Goal: Task Accomplishment & Management: Manage account settings

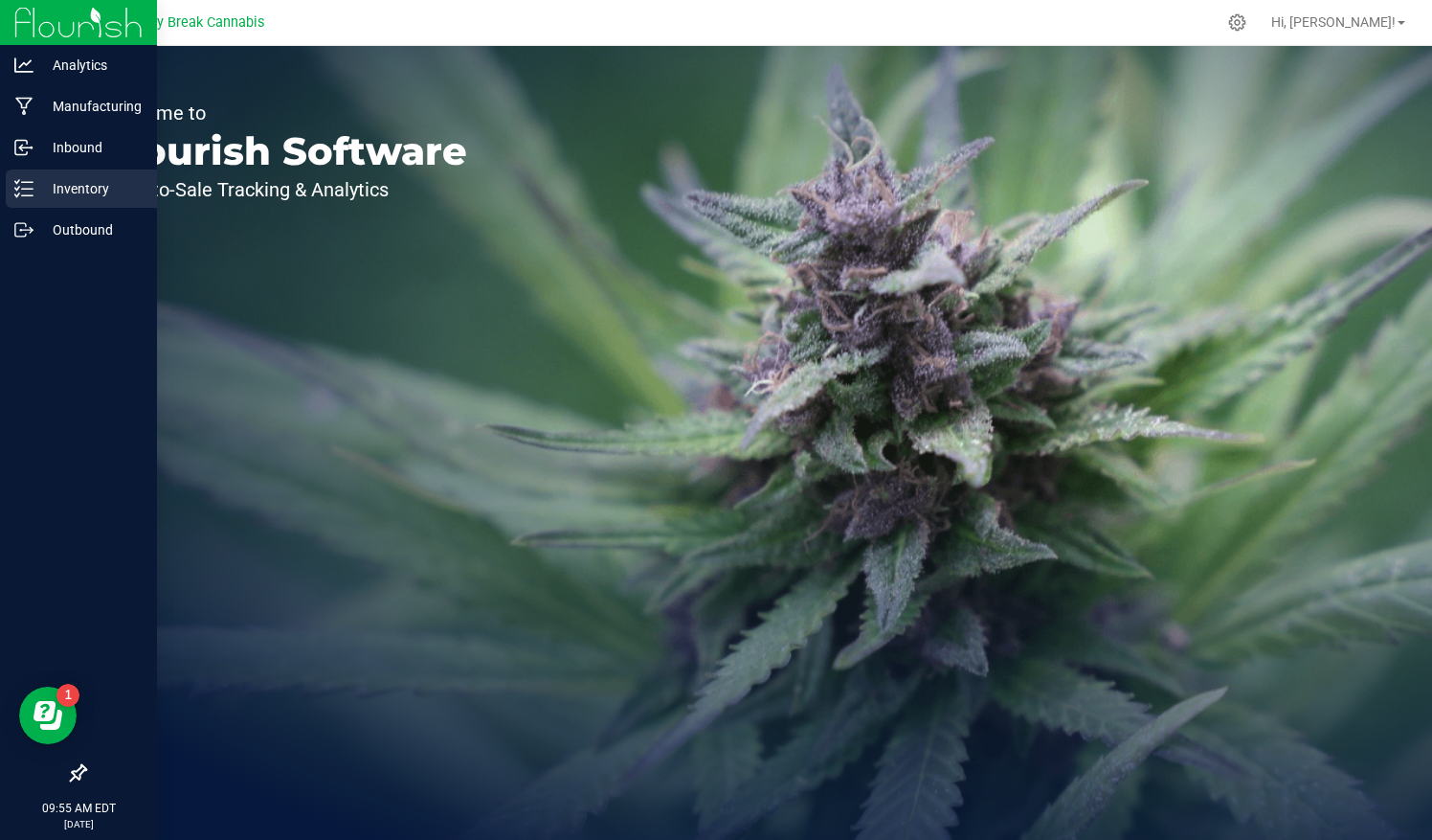
click at [77, 191] on p "Inventory" at bounding box center [90, 189] width 115 height 23
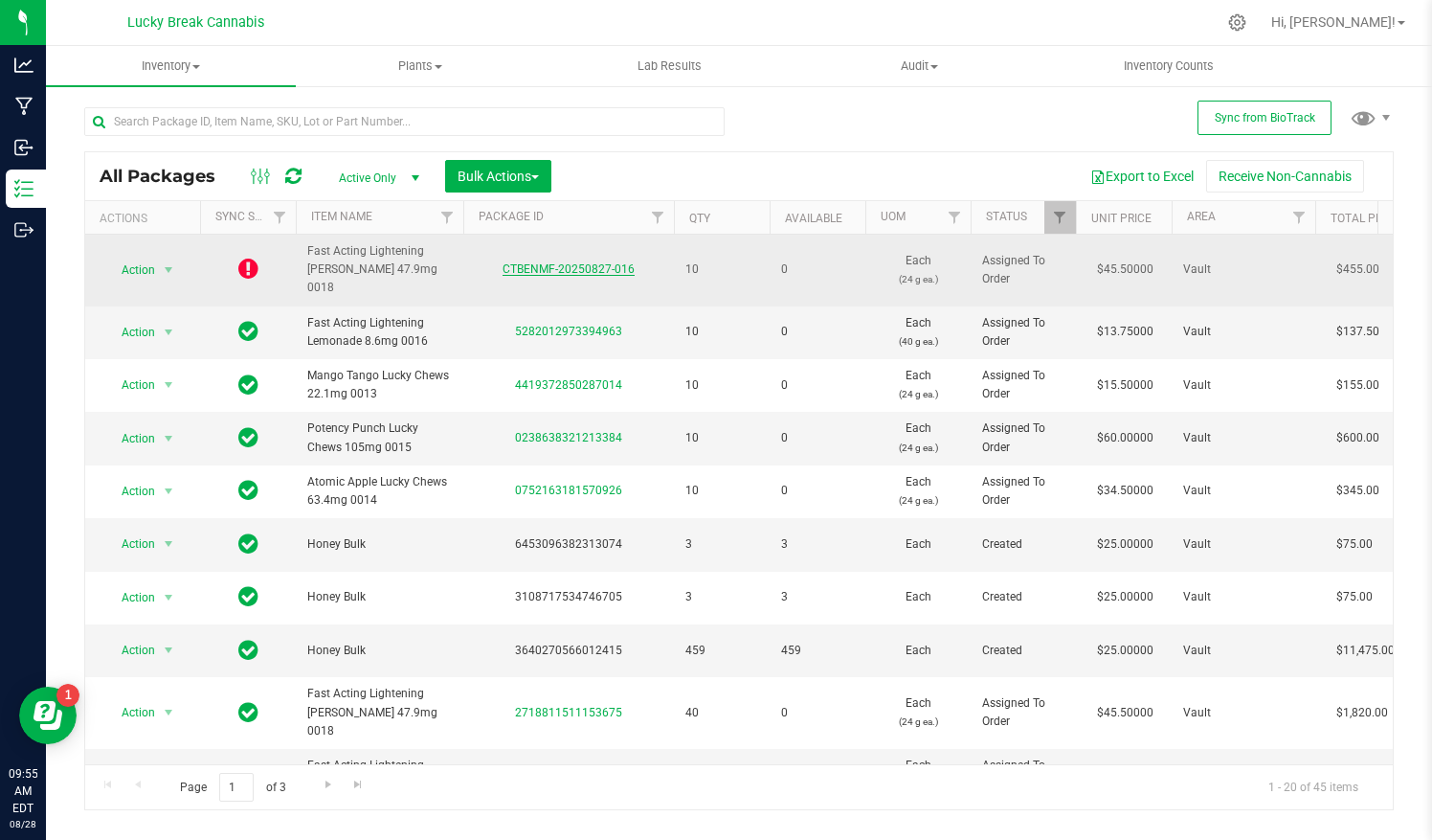
click at [559, 263] on link "CTBENMF-20250827-016" at bounding box center [568, 269] width 132 height 13
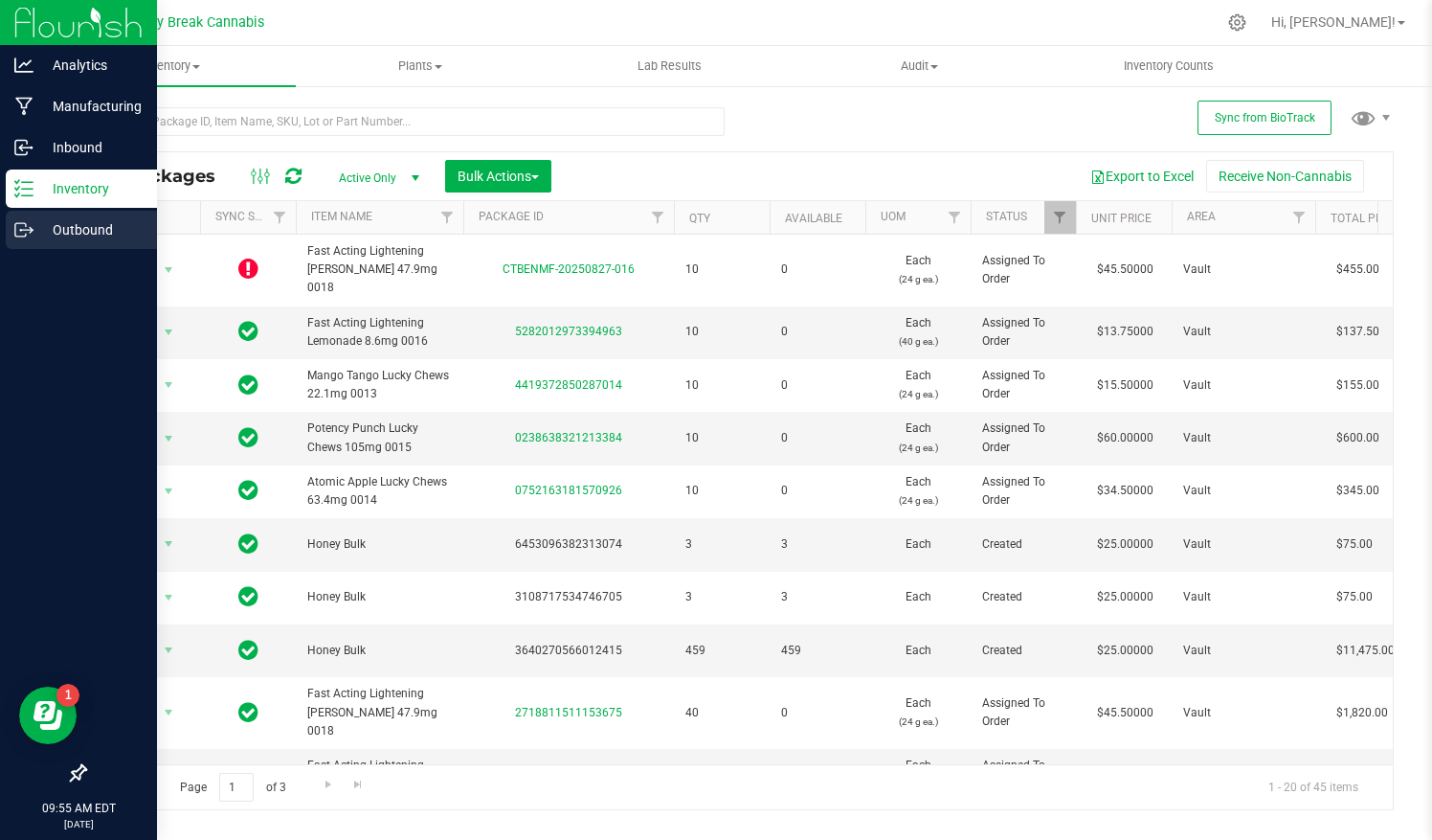
click at [52, 224] on p "Outbound" at bounding box center [90, 230] width 115 height 23
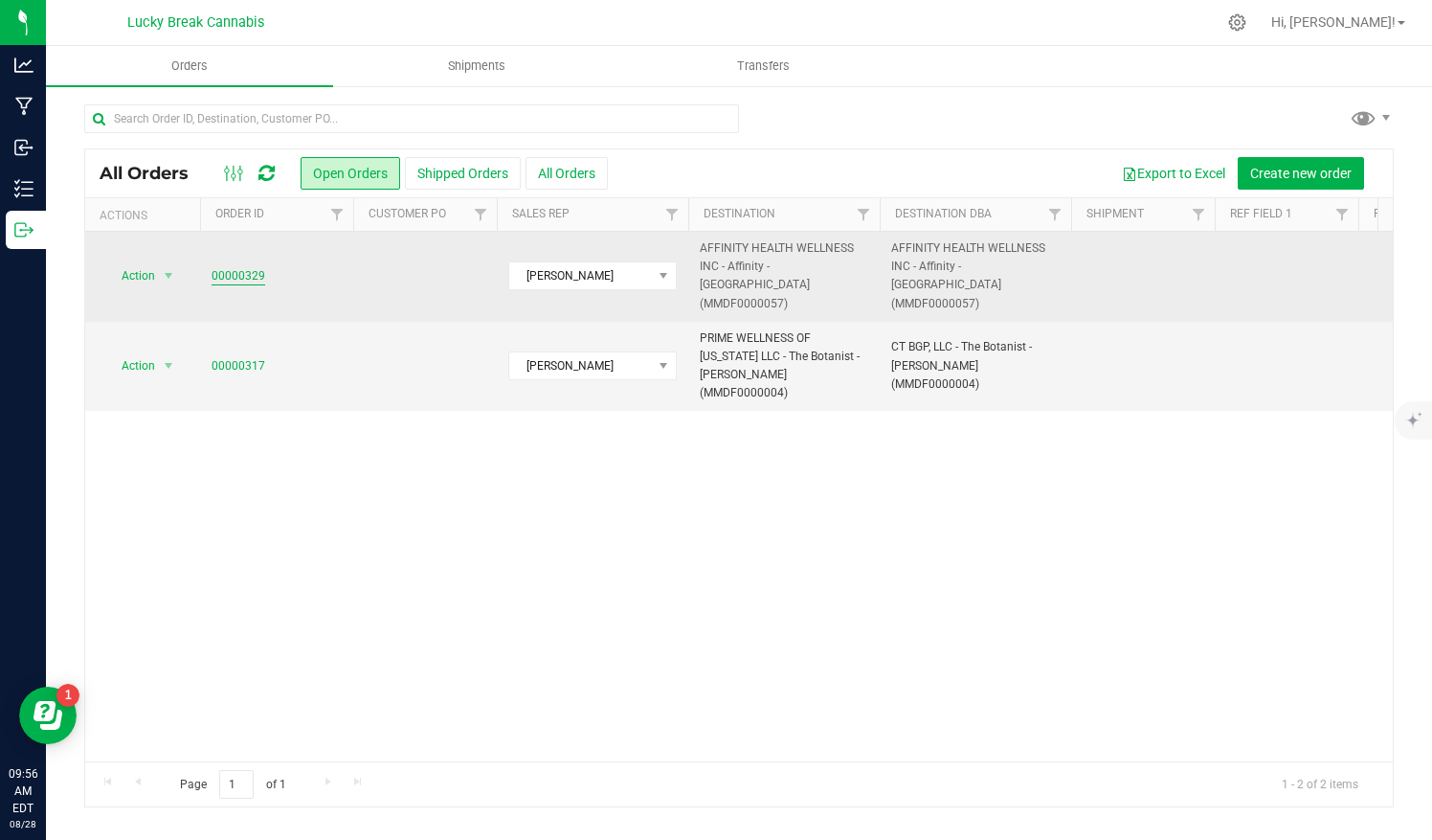
click at [245, 268] on link "00000329" at bounding box center [239, 276] width 54 height 18
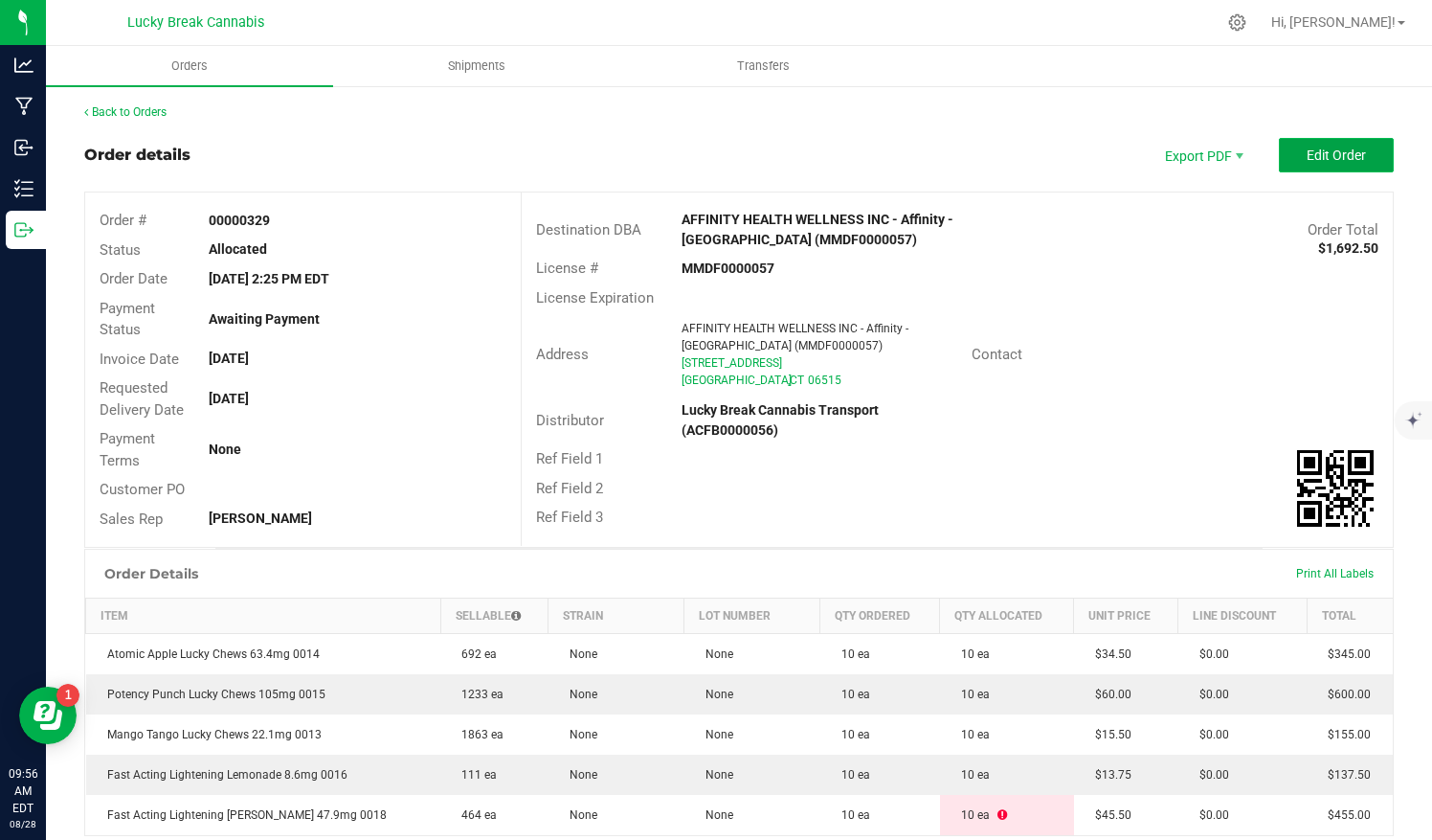
click at [1307, 147] on span "Edit Order" at bounding box center [1337, 155] width 60 height 15
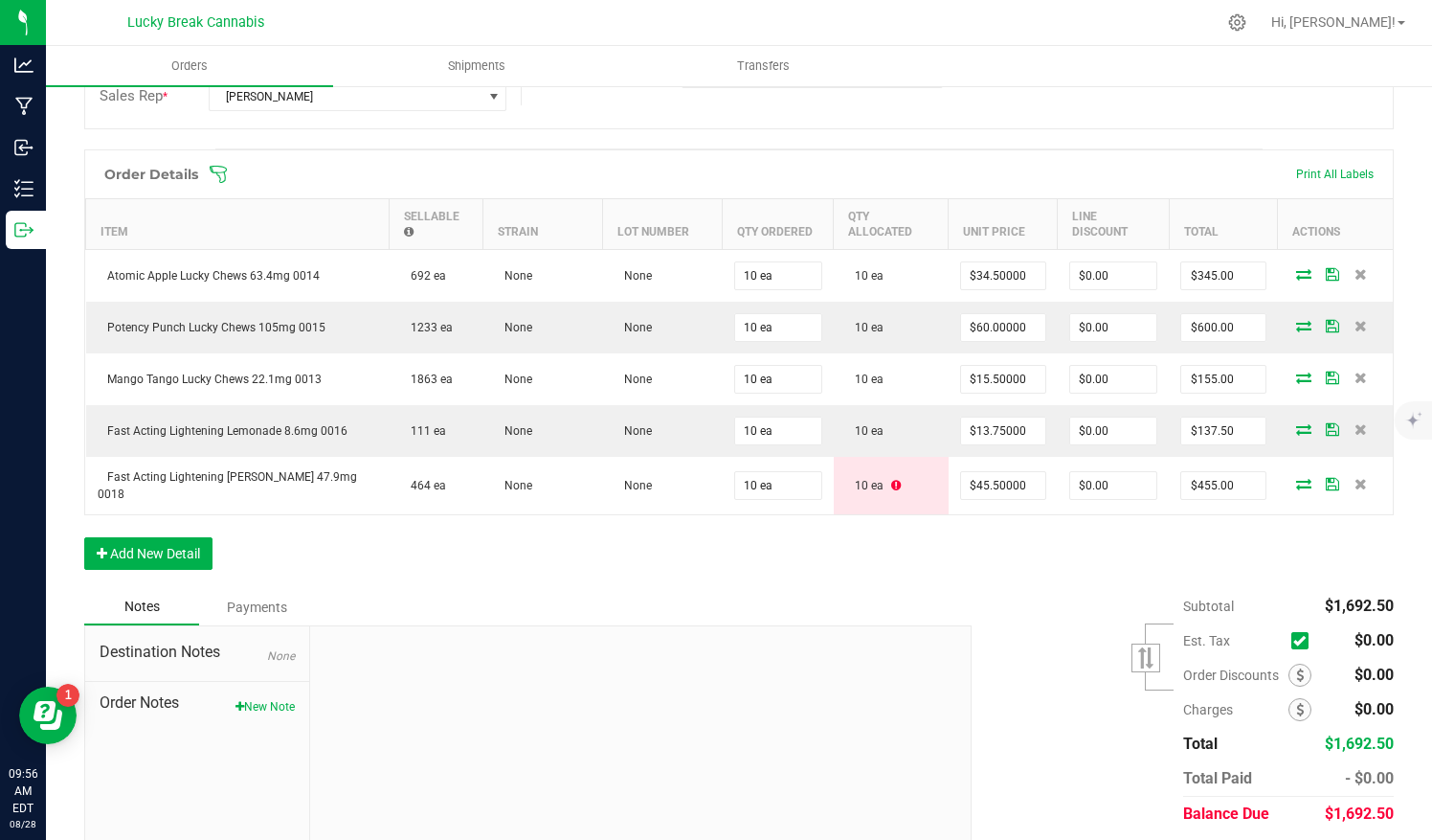
scroll to position [440, 0]
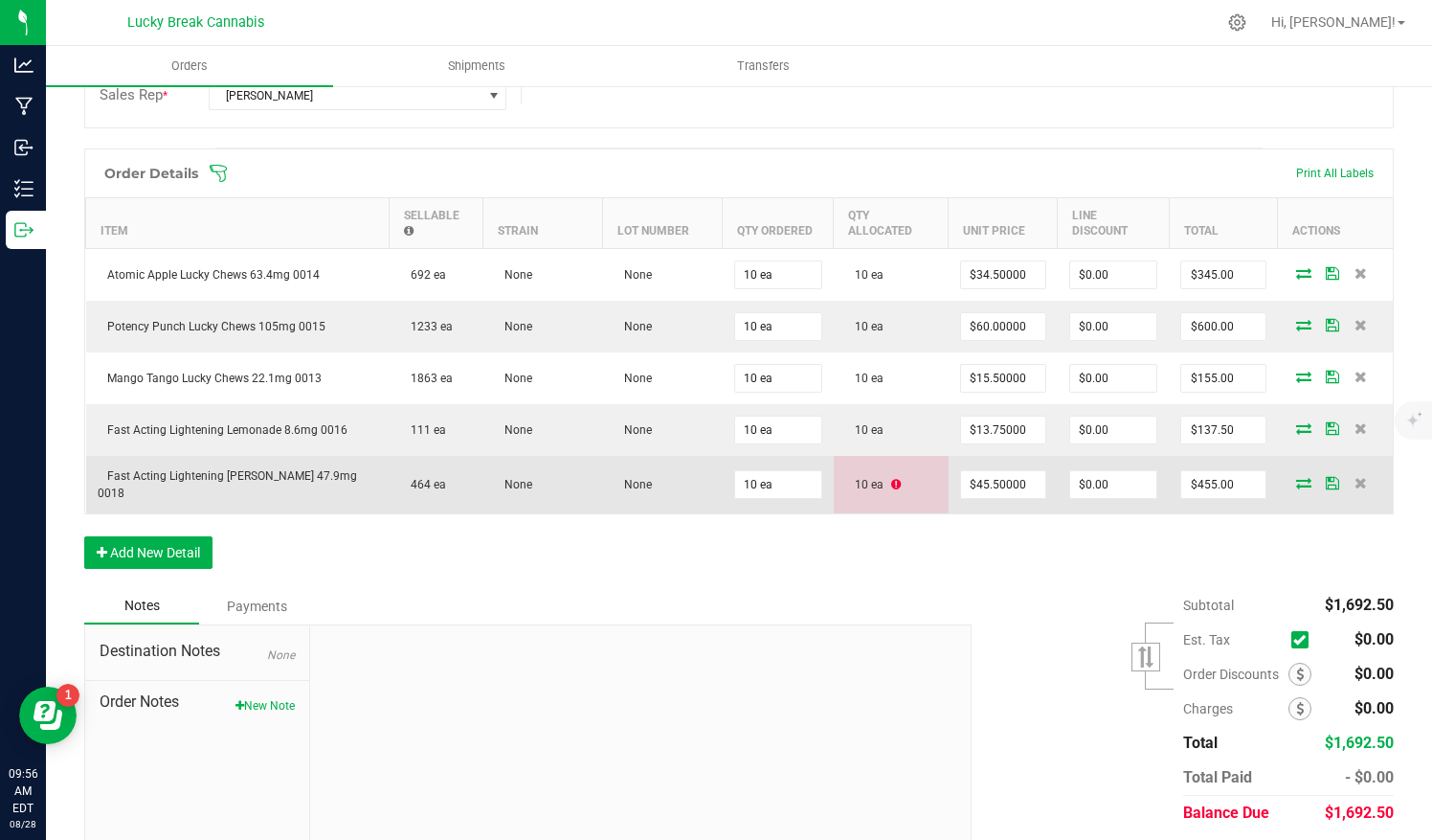
click at [1296, 480] on icon at bounding box center [1304, 482] width 15 height 12
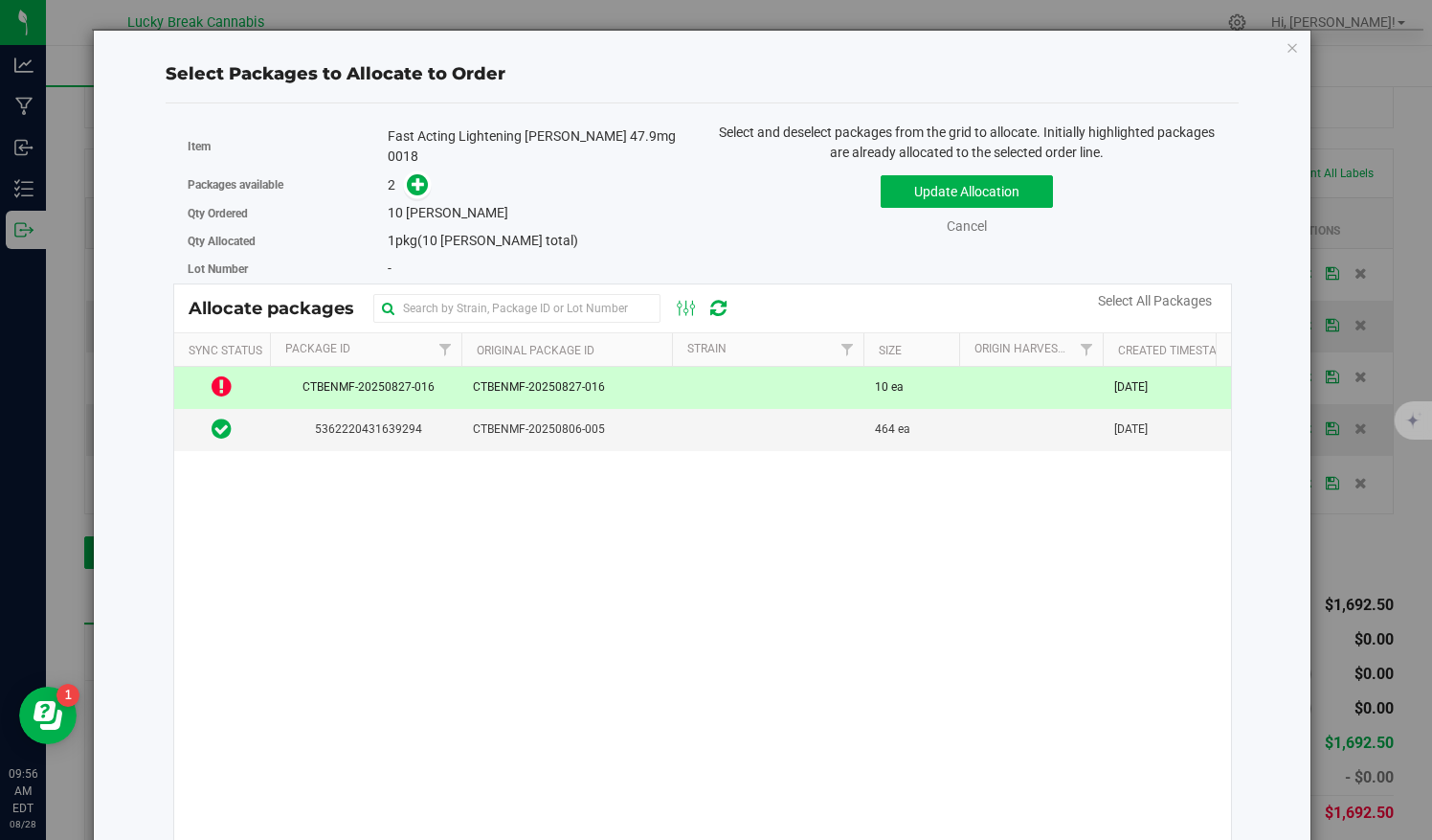
click at [601, 379] on span "CTBENMF-20250827-016" at bounding box center [566, 387] width 188 height 18
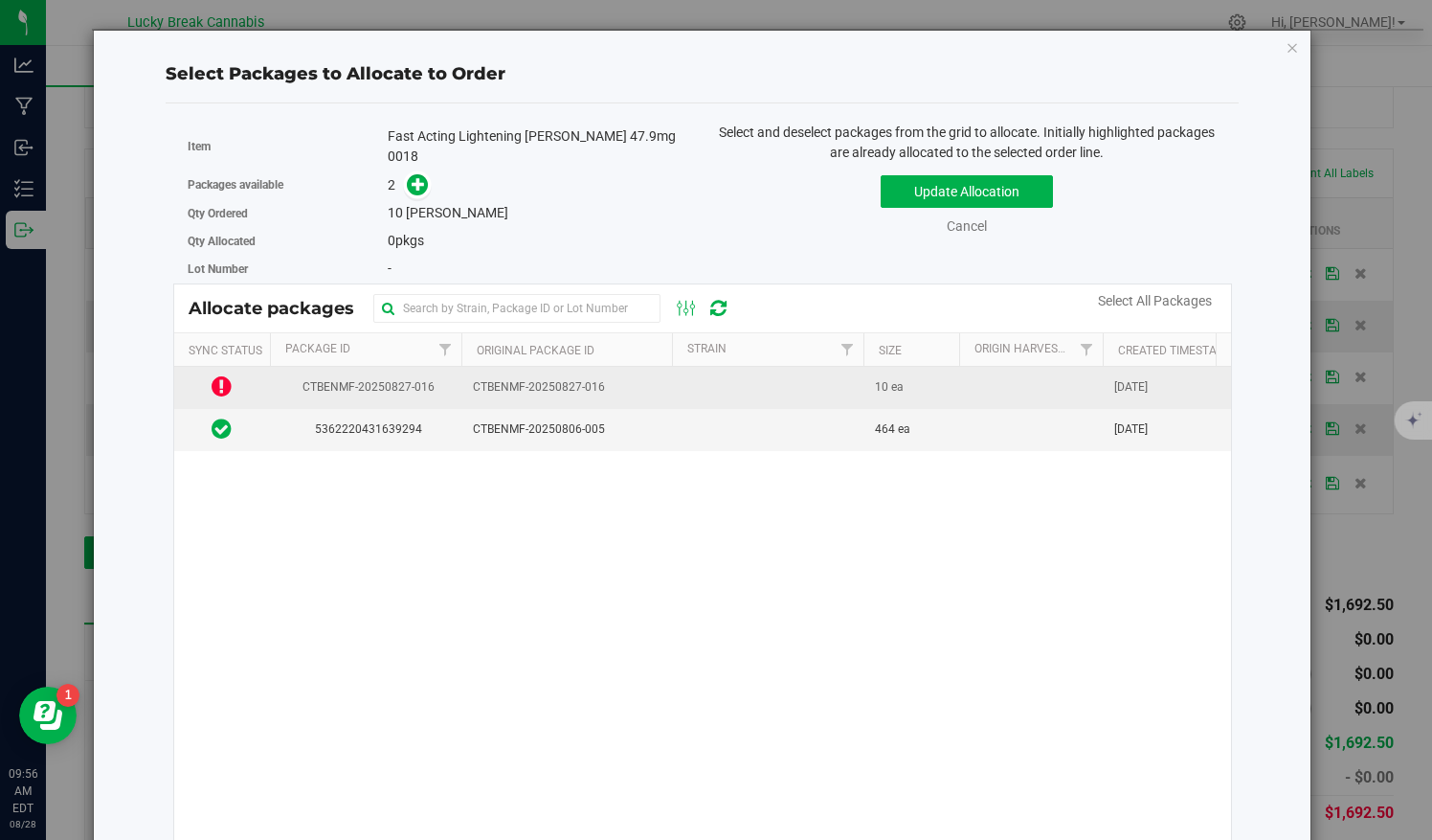
click at [466, 384] on td "CTBENMF-20250827-016" at bounding box center [567, 388] width 211 height 42
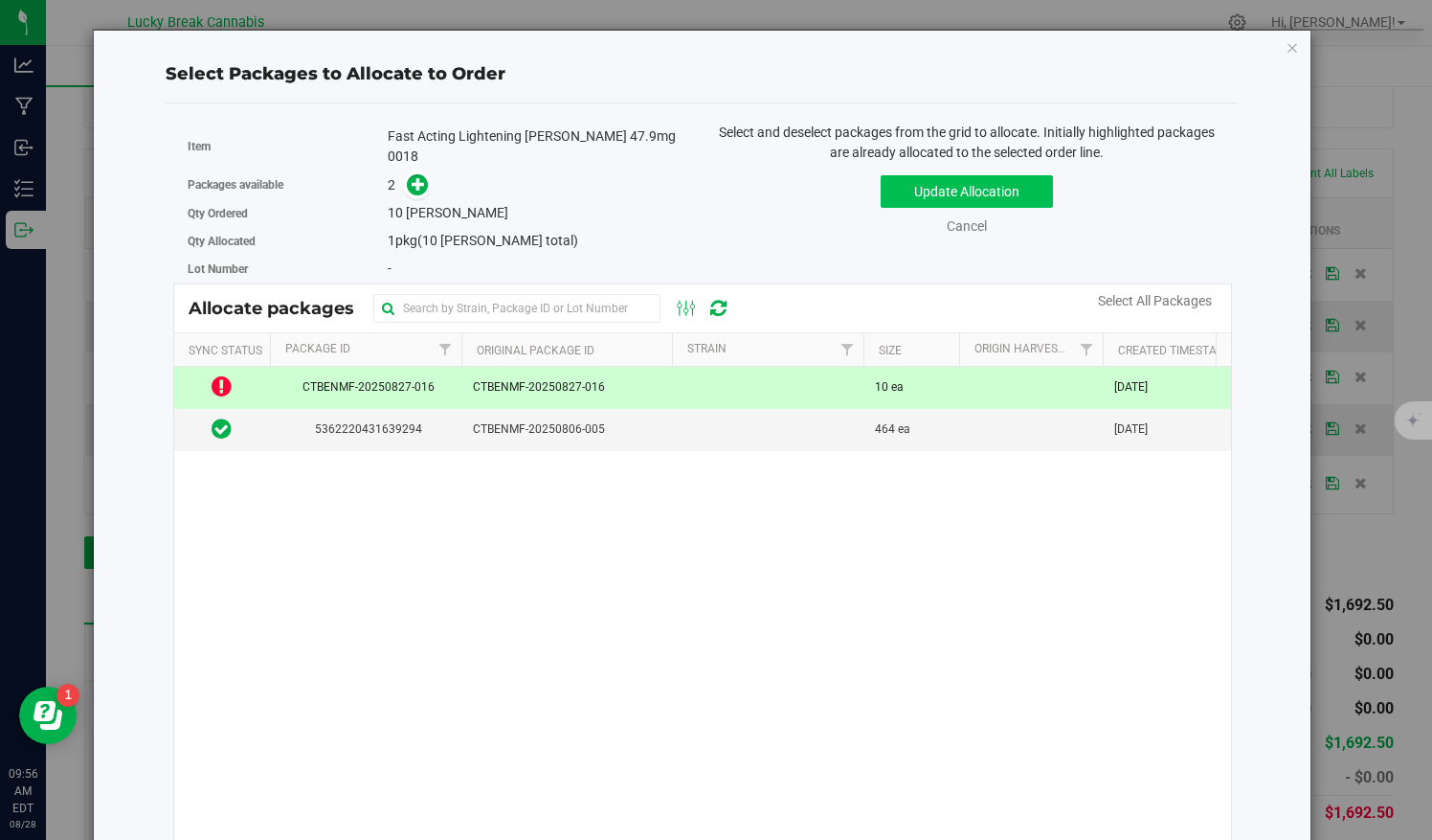
scroll to position [23, 0]
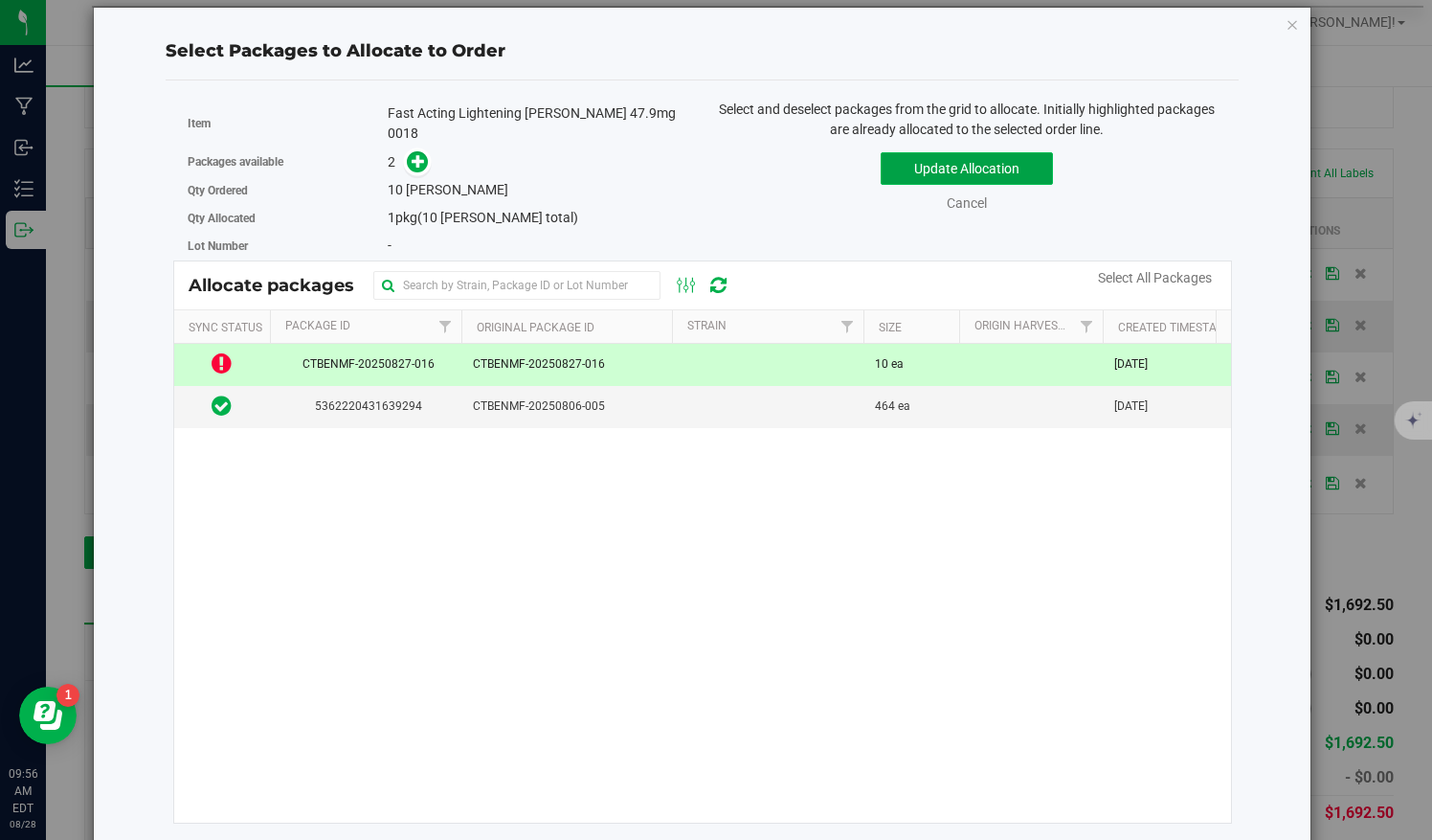
click at [974, 179] on button "Update Allocation" at bounding box center [966, 168] width 172 height 33
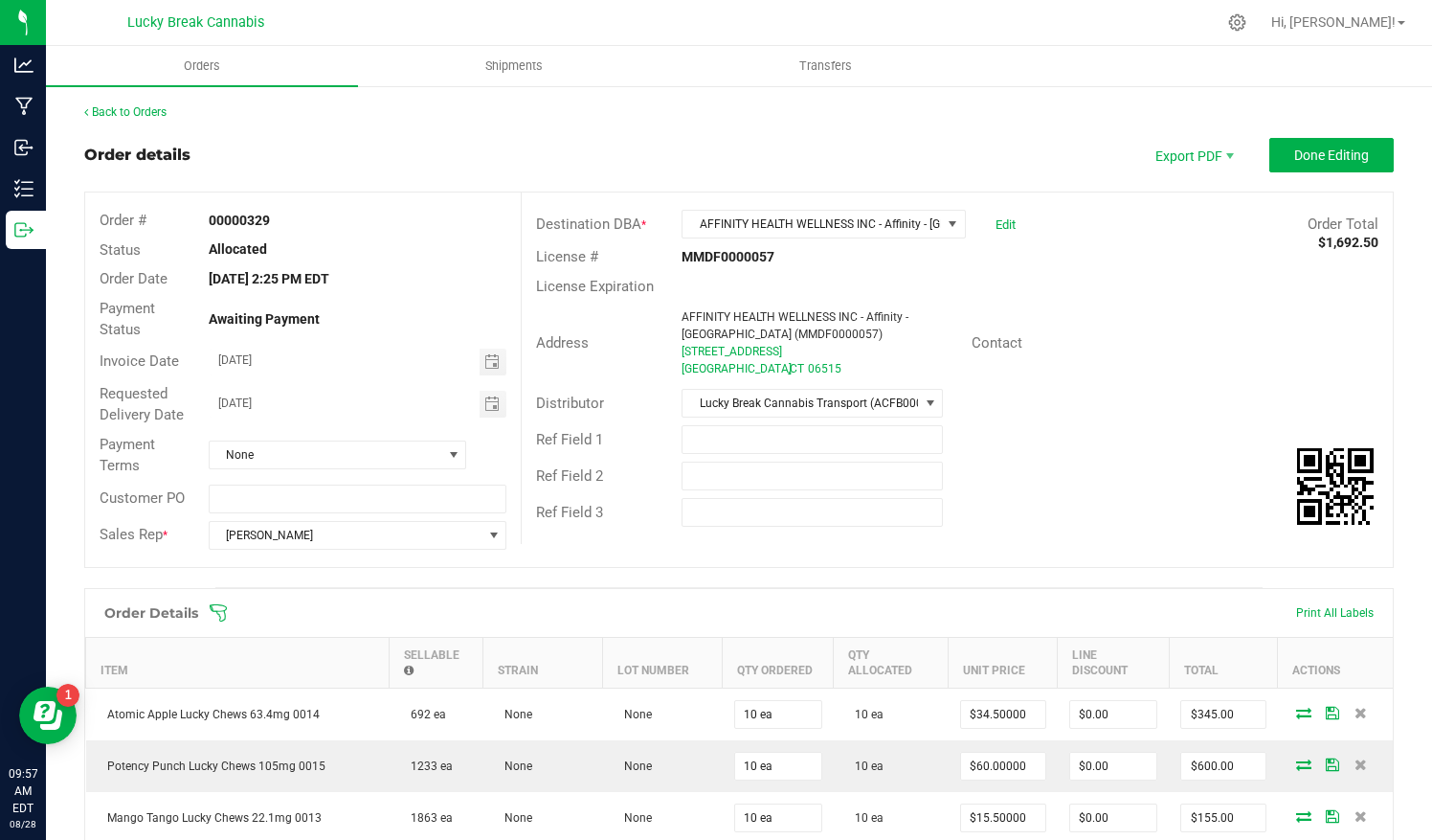
scroll to position [494, 0]
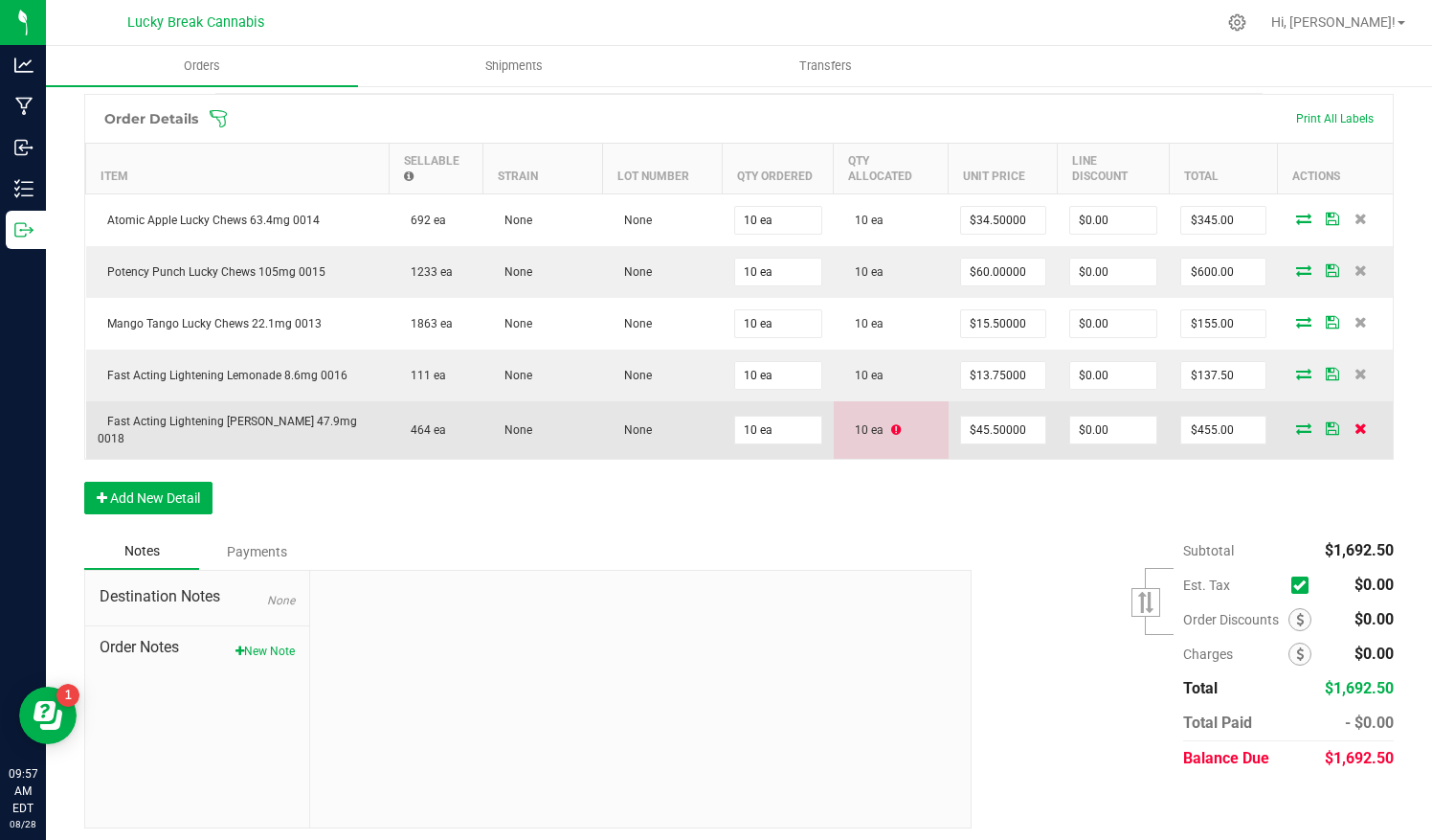
click at [1355, 425] on icon at bounding box center [1361, 428] width 13 height 12
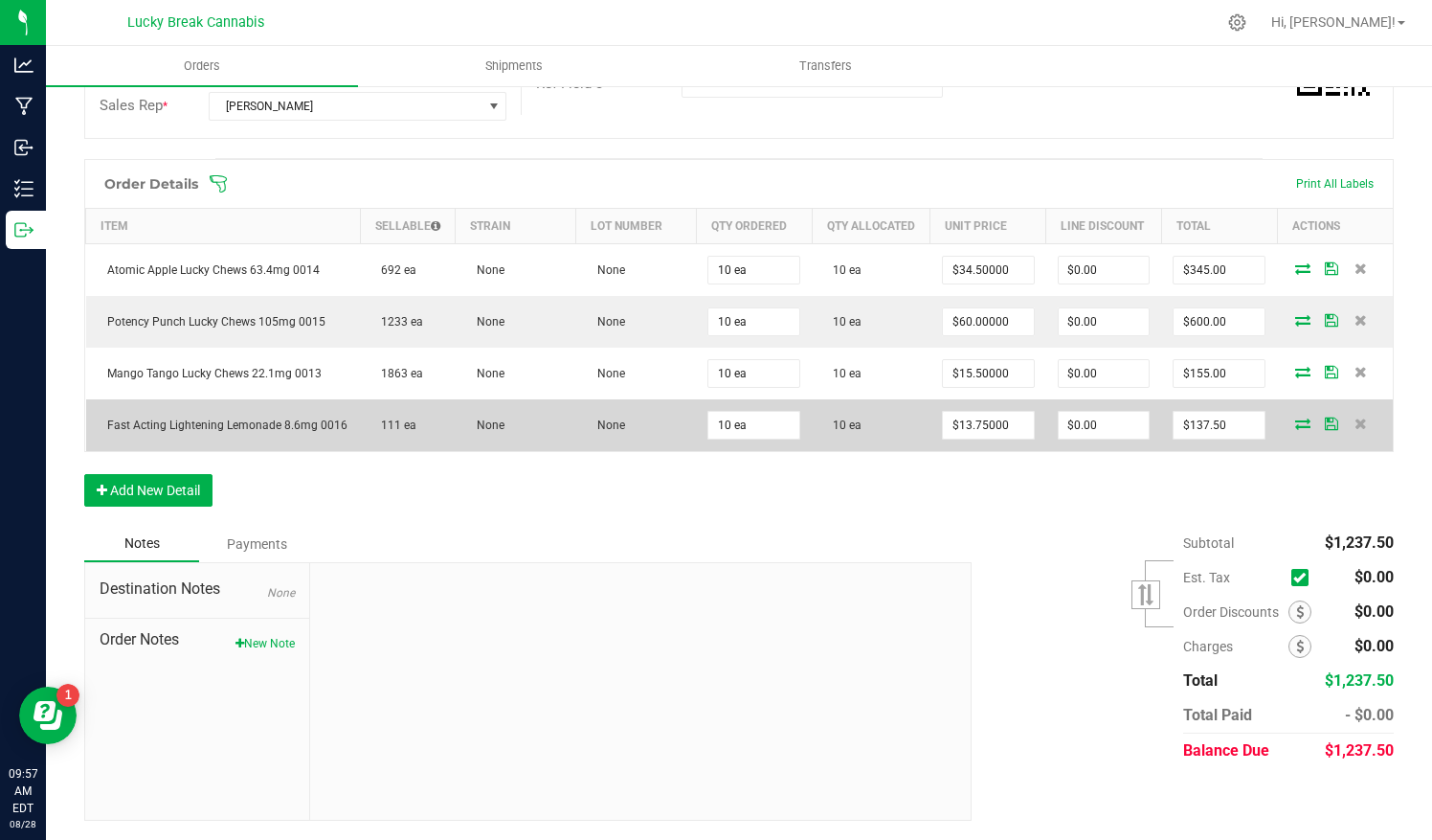
scroll to position [444, 0]
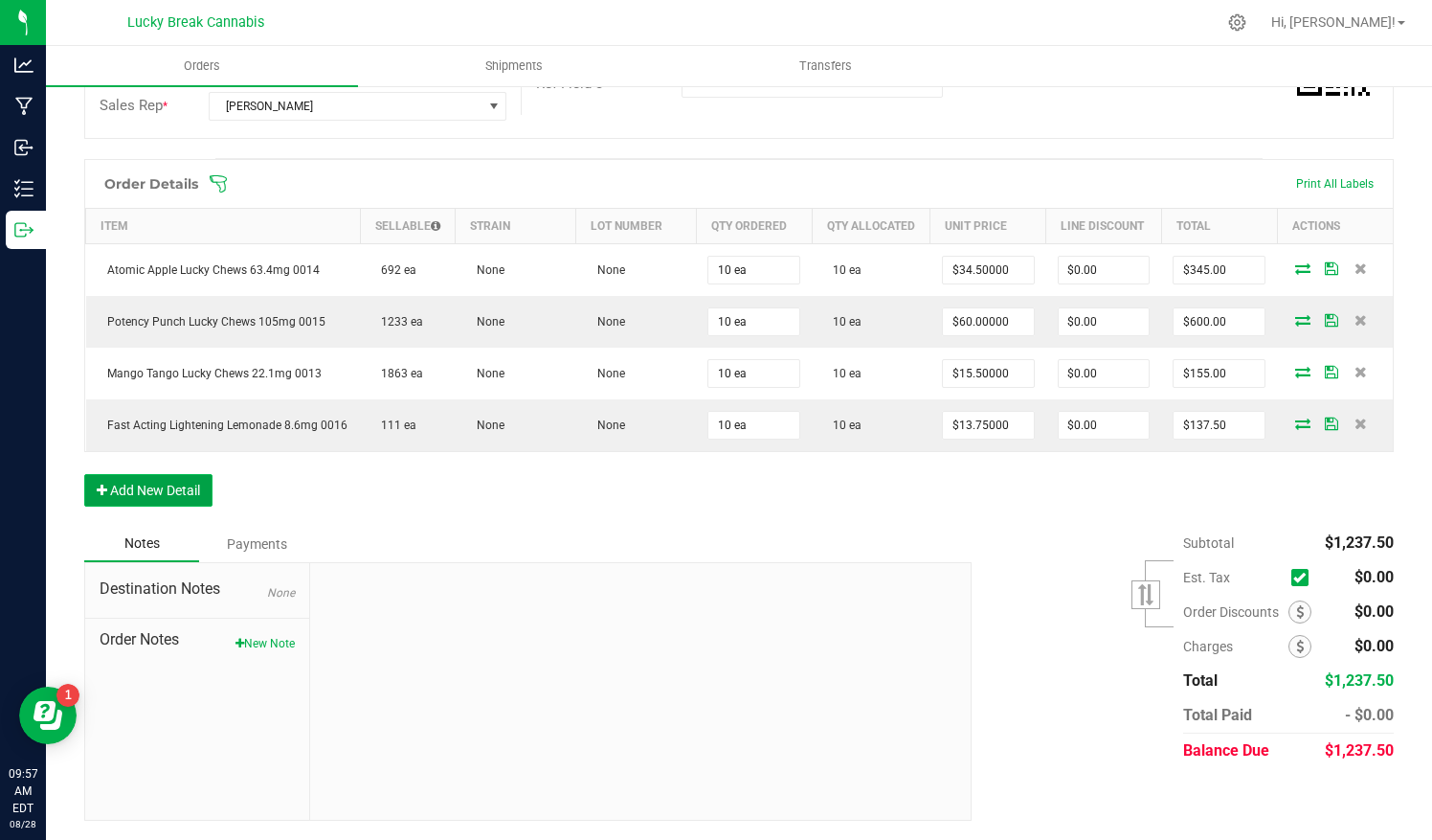
click at [193, 492] on button "Add New Detail" at bounding box center [148, 490] width 128 height 33
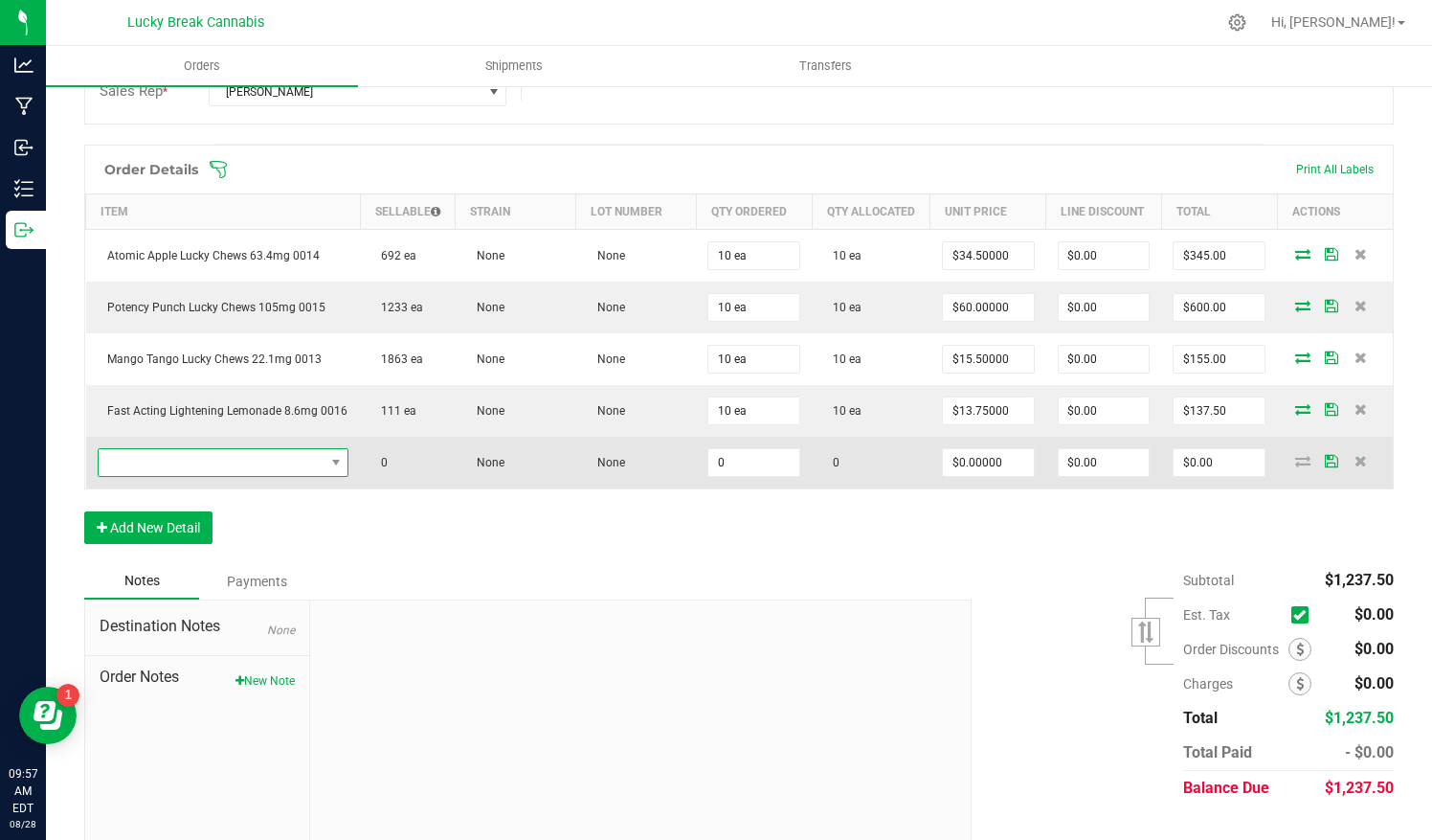
click at [280, 474] on span "NO DATA FOUND" at bounding box center [211, 463] width 226 height 27
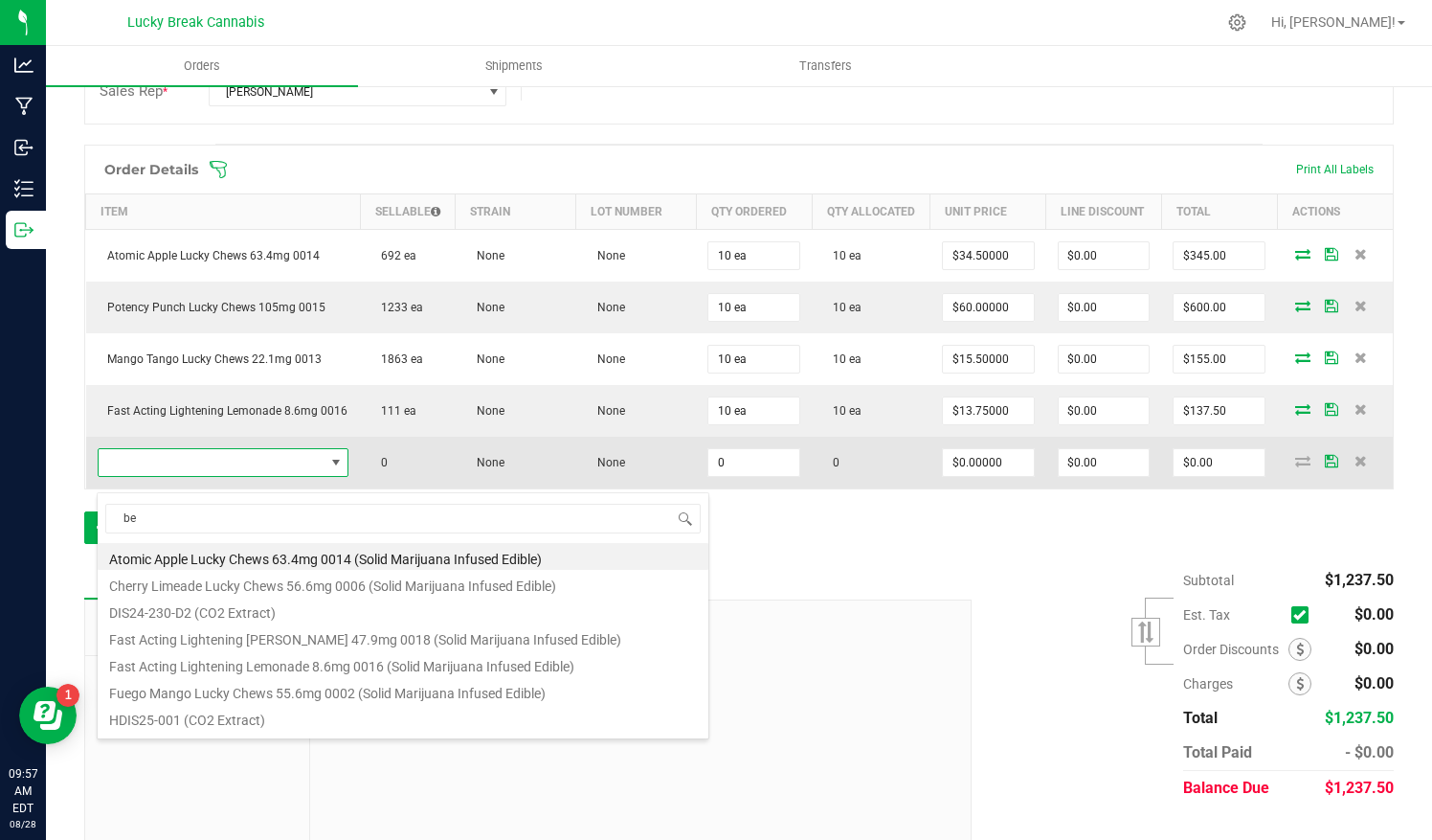
scroll to position [28, 243]
type input "berry"
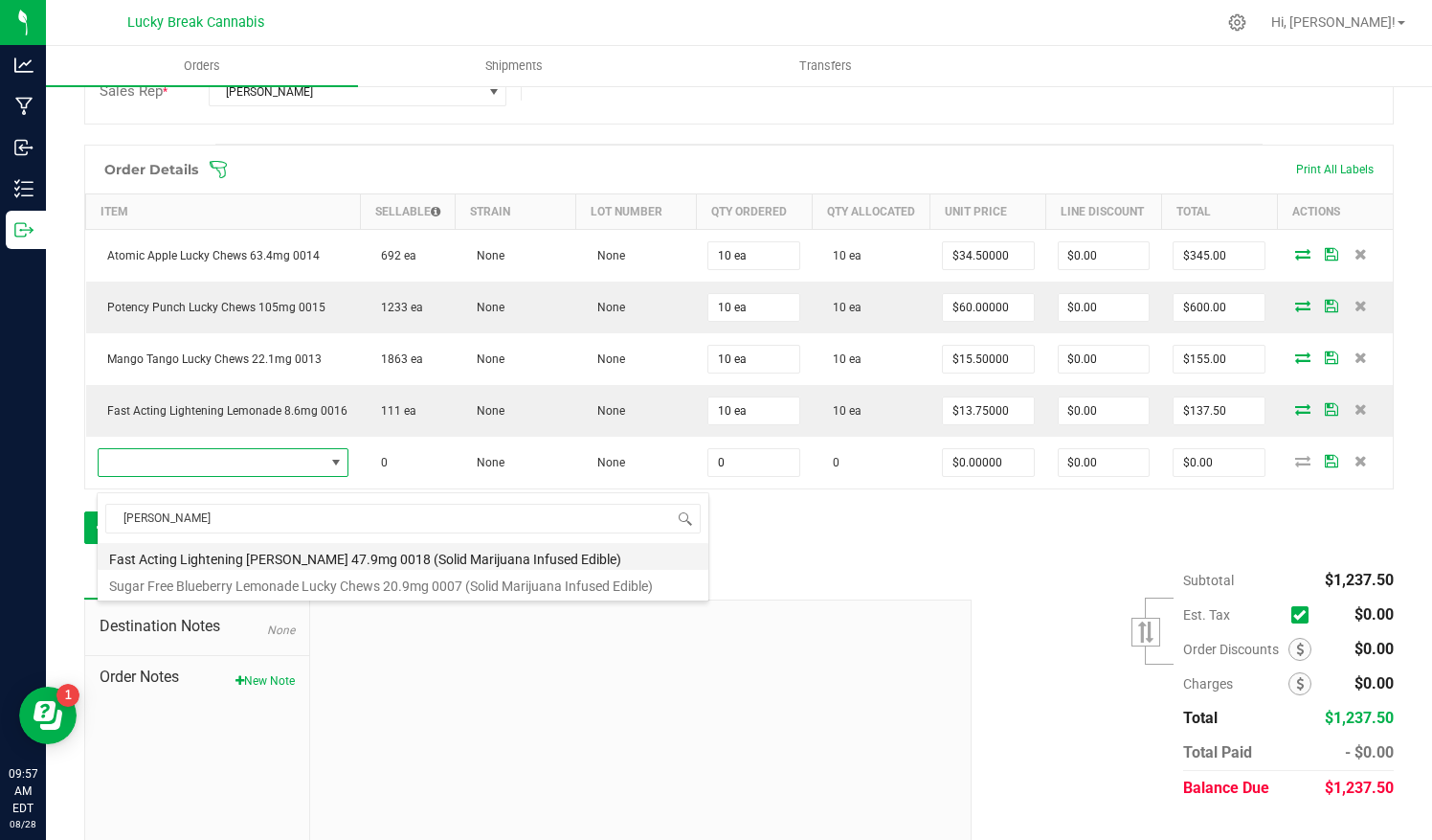
click at [253, 556] on li "Fast Acting Lightening Berry 47.9mg 0018 (Solid Marijuana Infused Edible)" at bounding box center [402, 556] width 611 height 27
type input "0 ea"
type input "$45.50000"
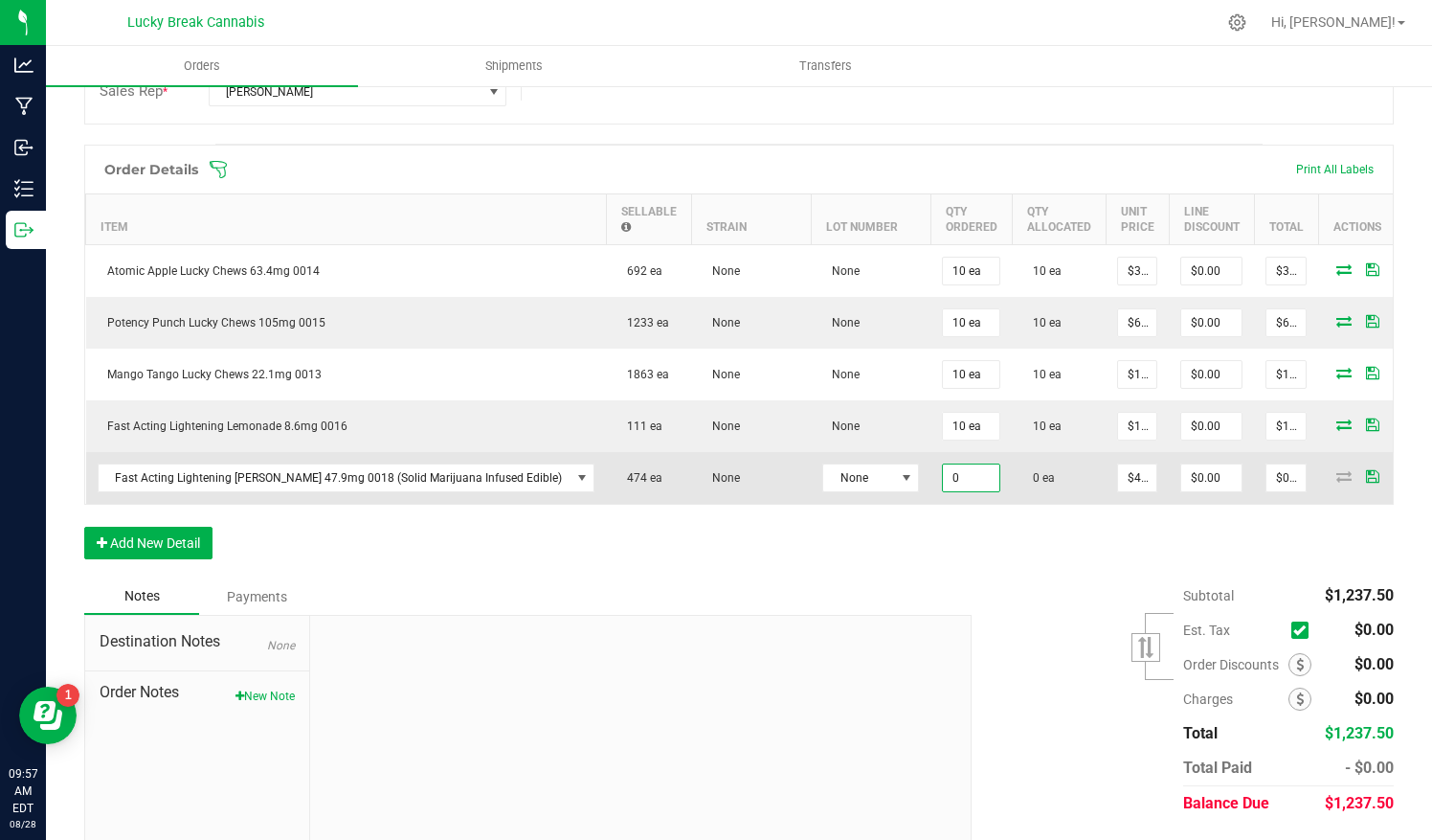
click at [943, 465] on input "0" at bounding box center [971, 478] width 57 height 27
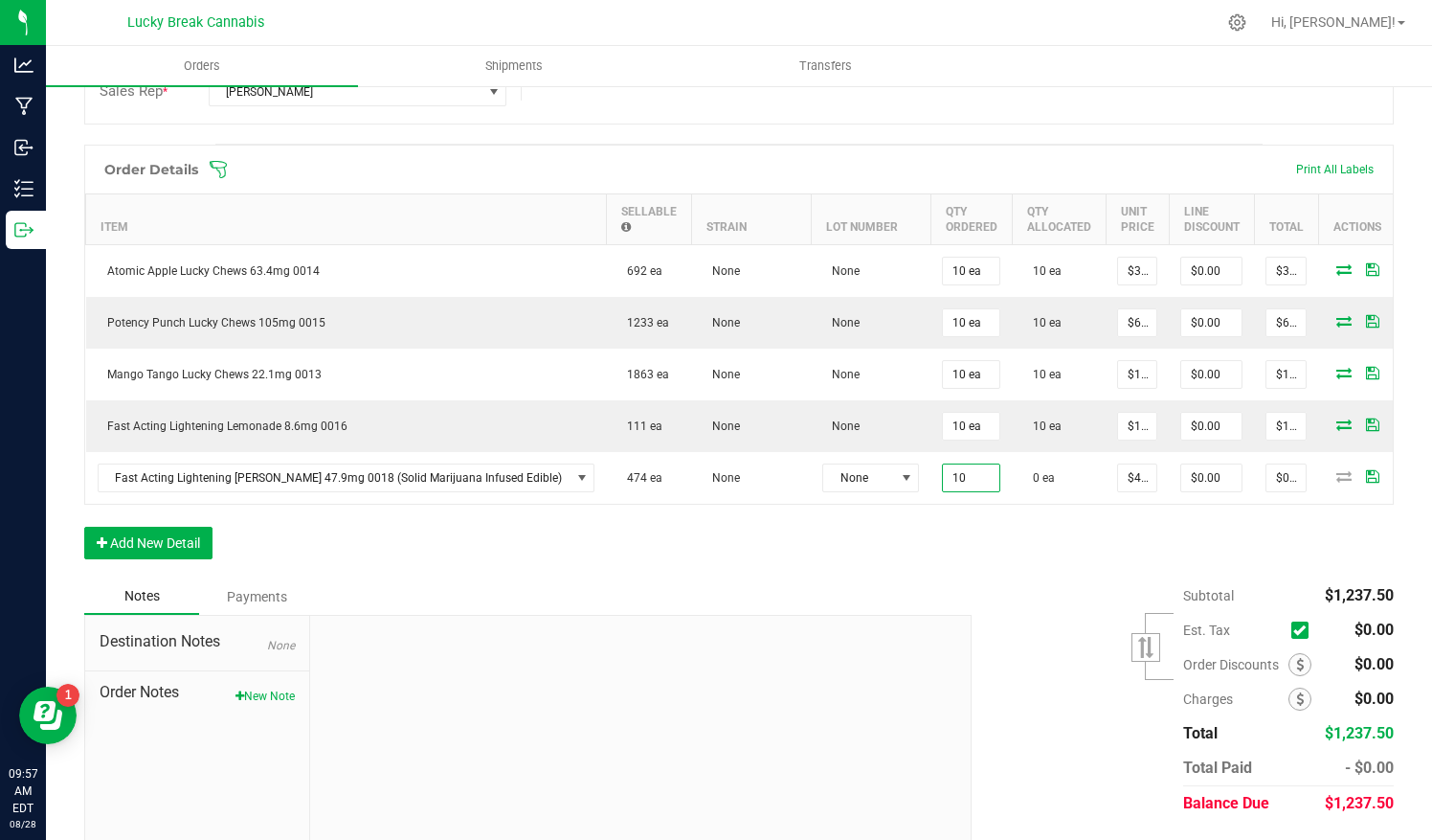
type input "10 ea"
type input "$455.00"
click at [931, 503] on div "Order Details Print All Labels Item Sellable Strain Lot Number Qty Ordered Qty …" at bounding box center [739, 361] width 1310 height 434
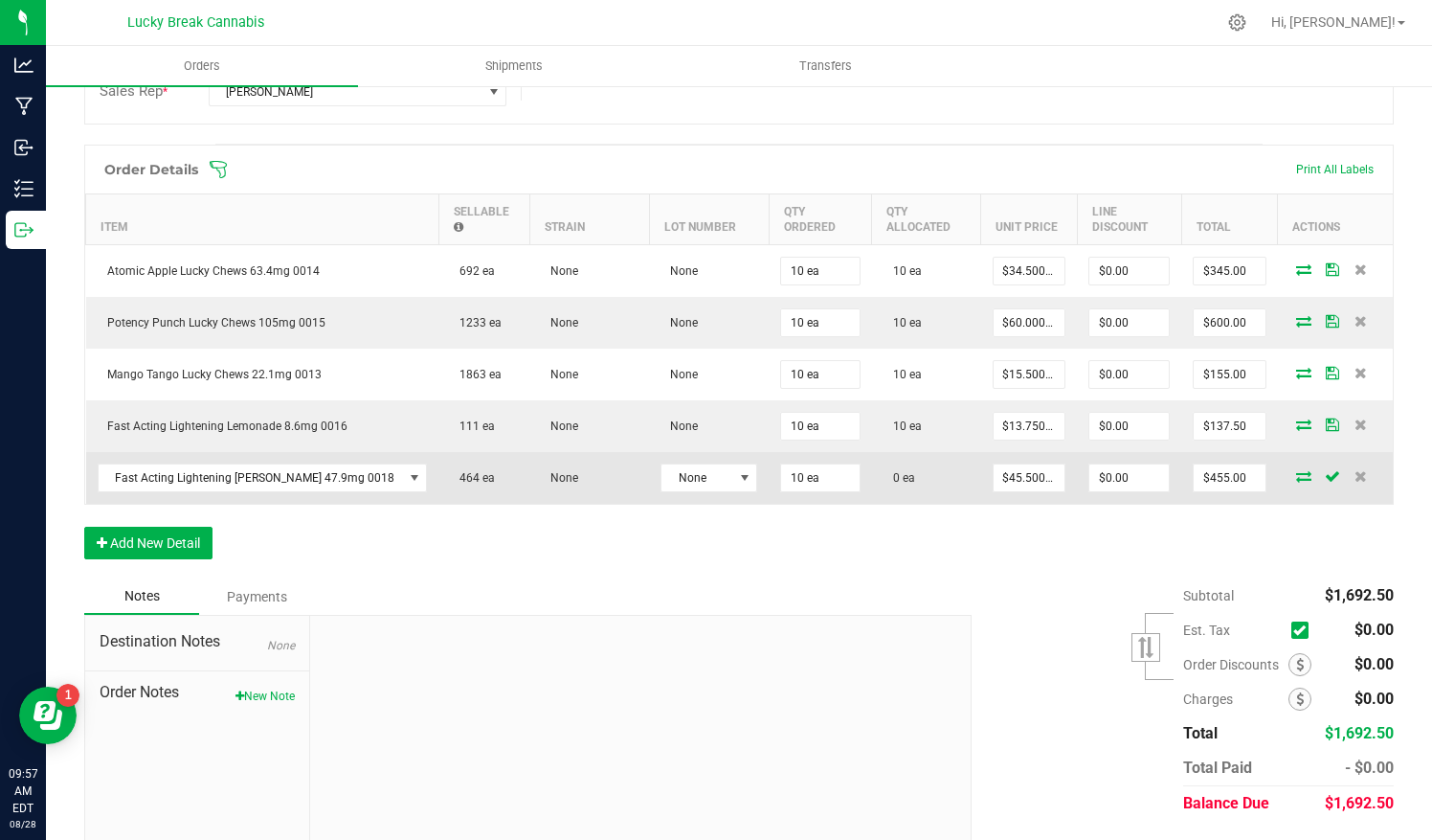
click at [1296, 471] on icon at bounding box center [1304, 476] width 15 height 12
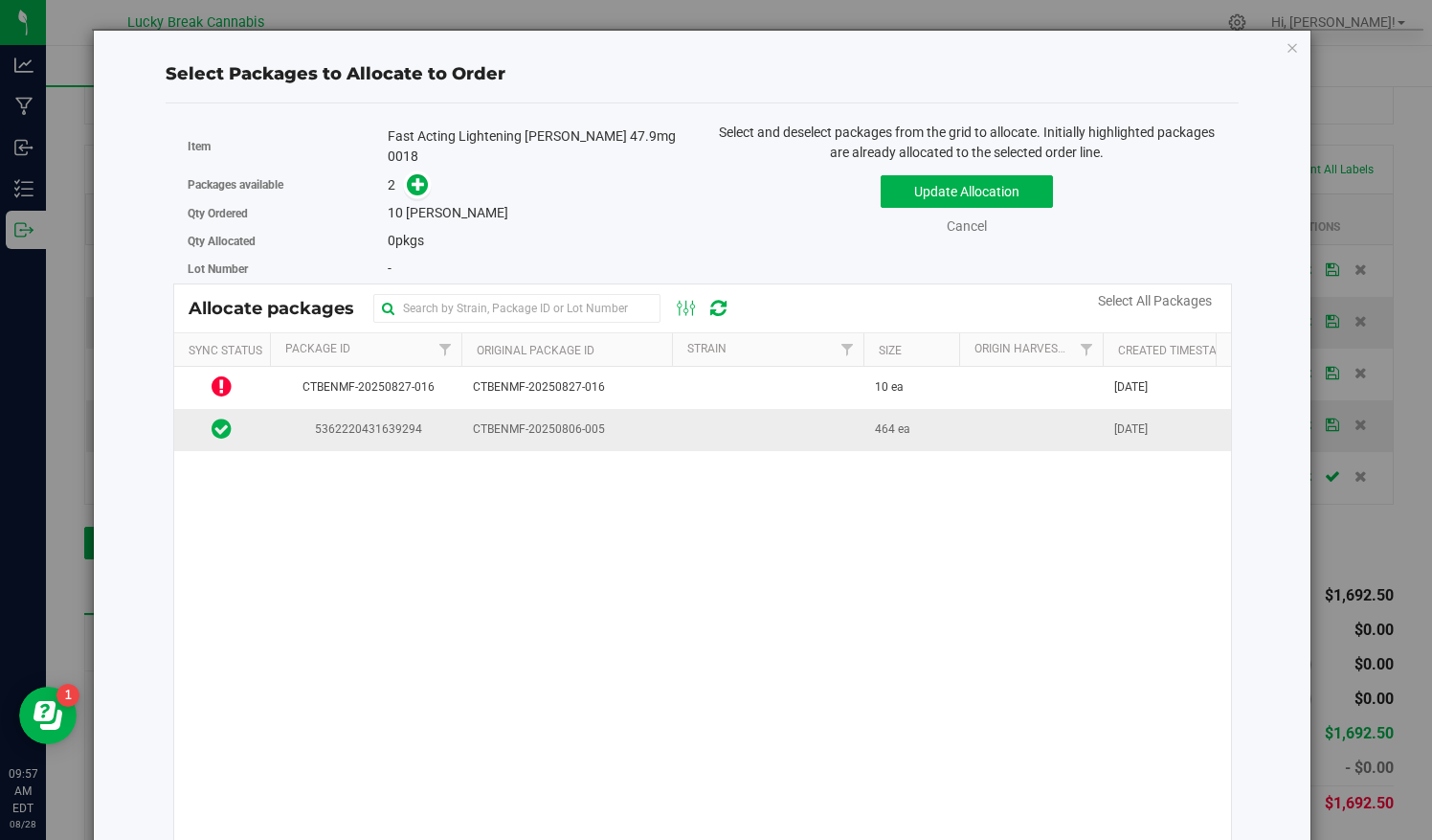
click at [370, 425] on span "5362220431639294" at bounding box center [366, 429] width 168 height 18
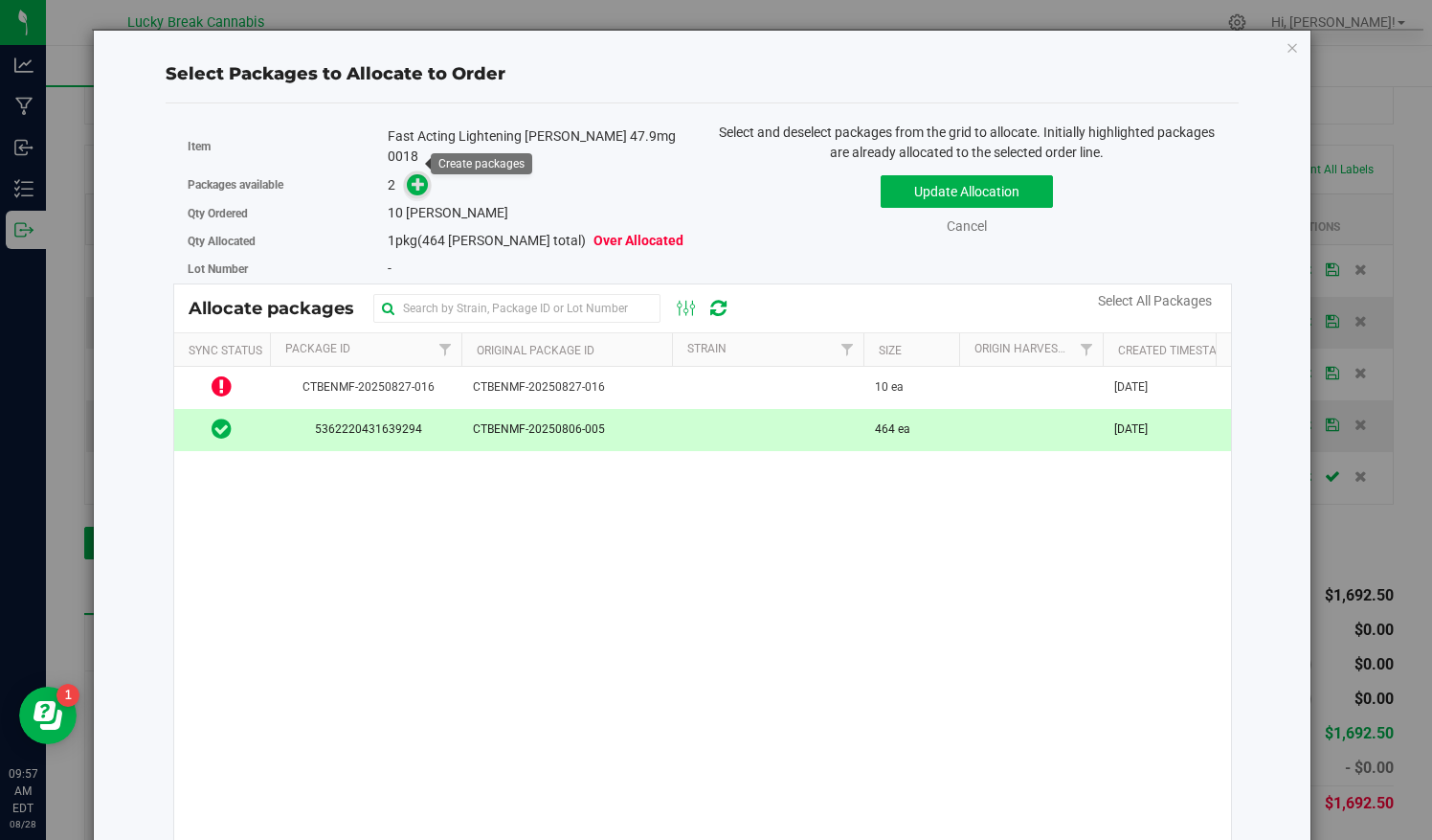
click at [415, 177] on icon at bounding box center [419, 184] width 13 height 13
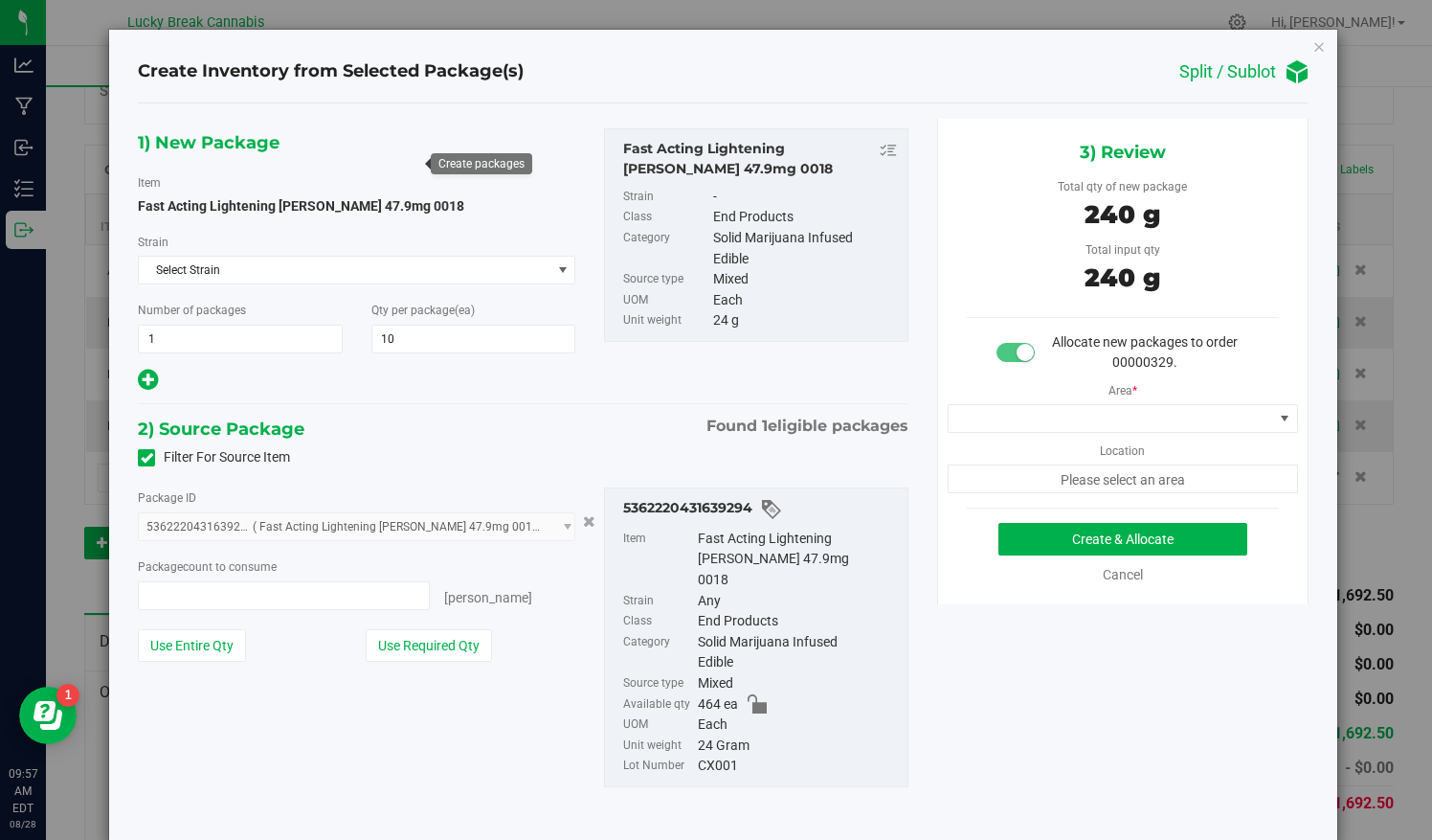
type input "10 ea"
click at [1105, 424] on span at bounding box center [1111, 419] width 323 height 27
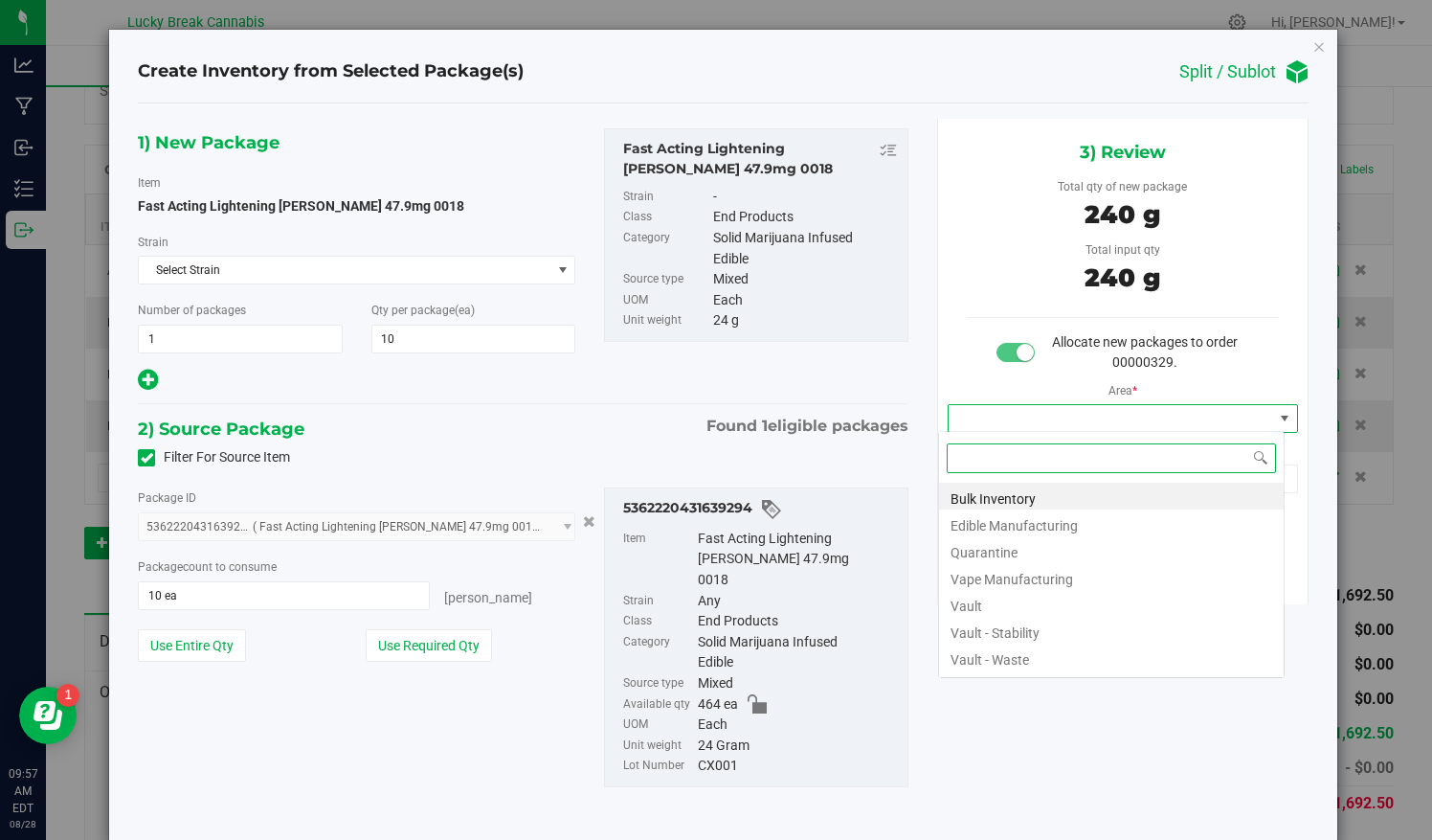
scroll to position [28, 346]
click at [984, 610] on li "Vault" at bounding box center [1112, 603] width 345 height 27
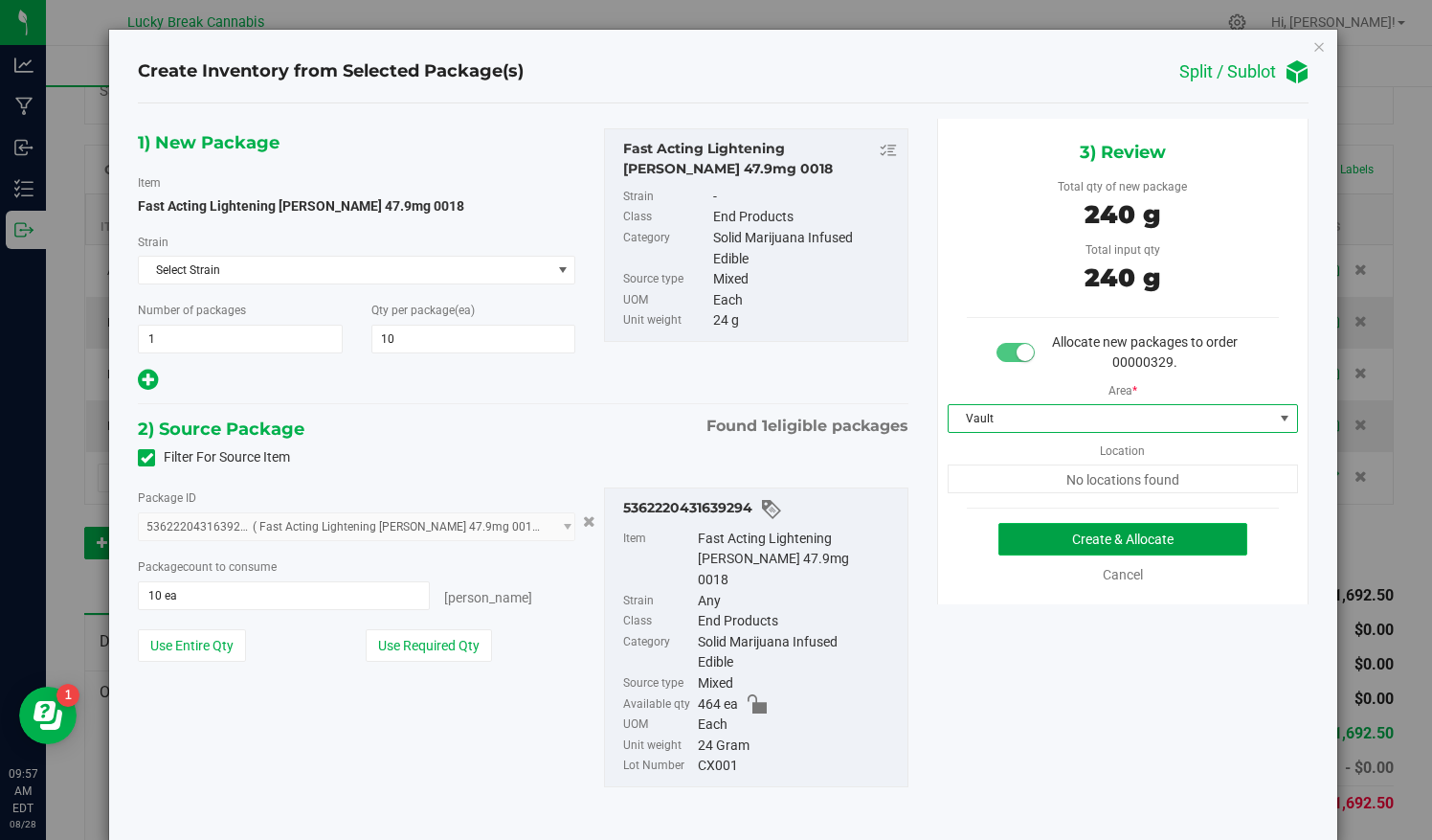
click at [1079, 530] on button "Create & Allocate" at bounding box center [1123, 539] width 249 height 33
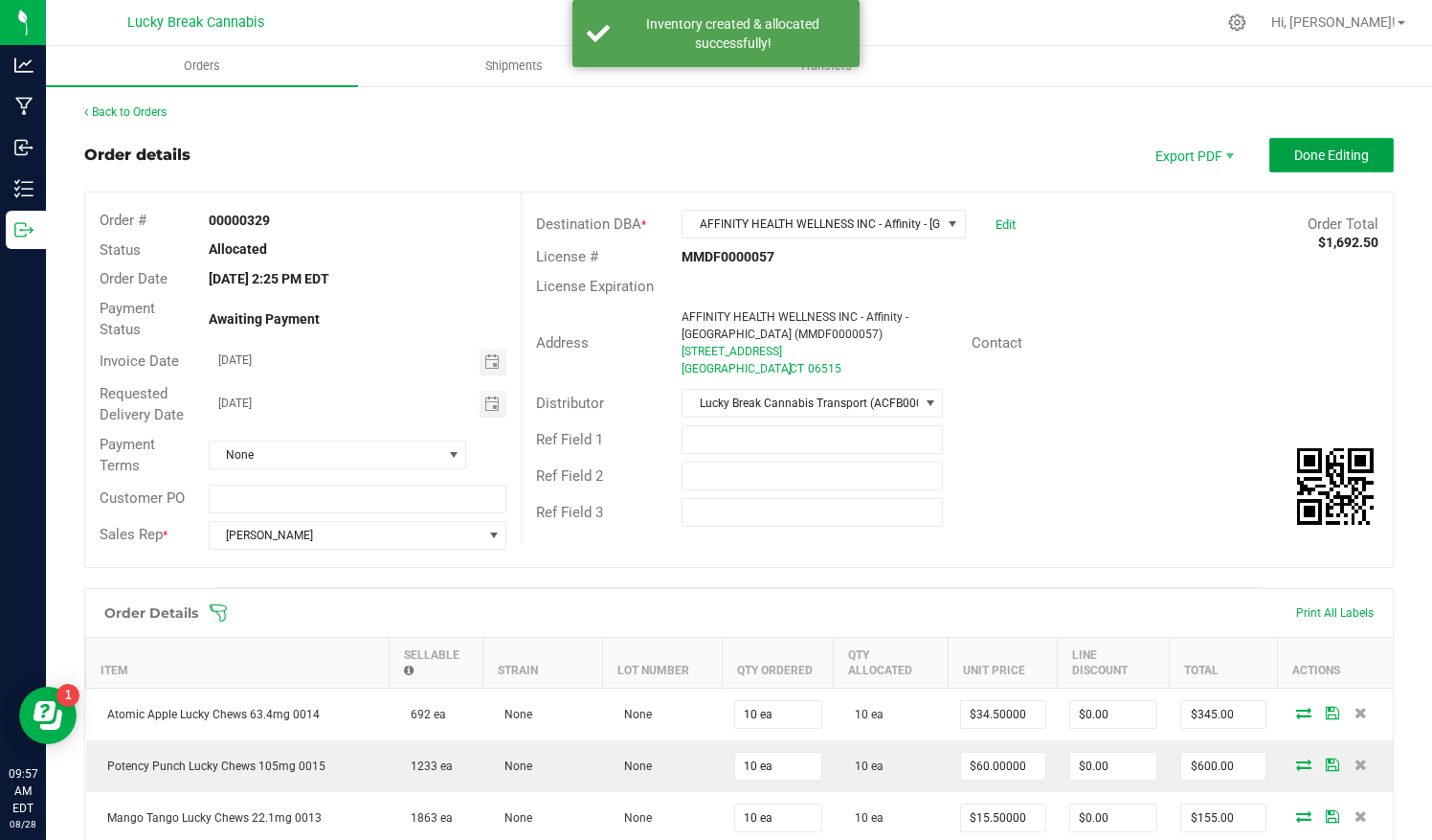
click at [1289, 167] on button "Done Editing" at bounding box center [1331, 155] width 124 height 35
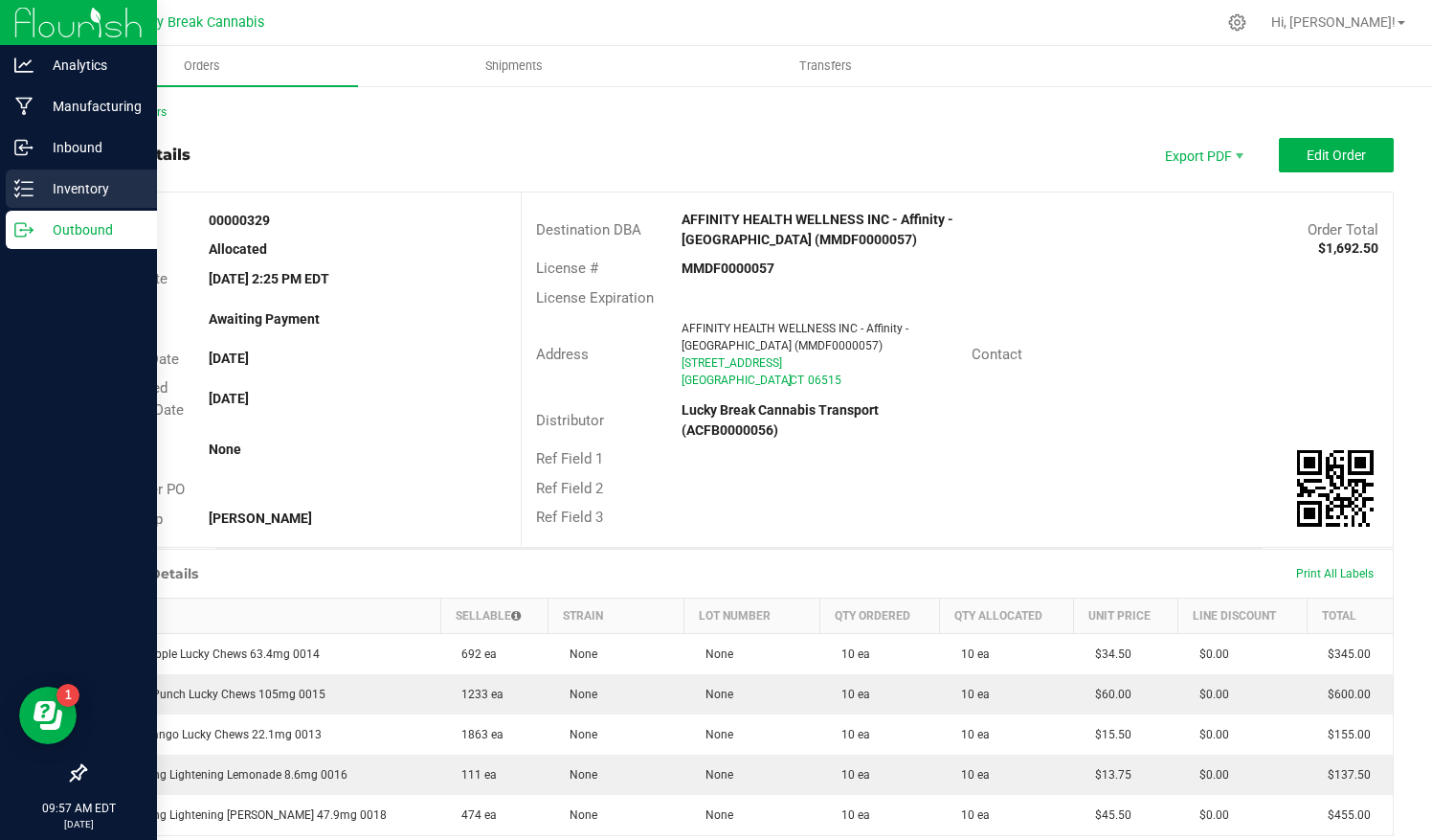
click at [77, 179] on p "Inventory" at bounding box center [90, 189] width 115 height 23
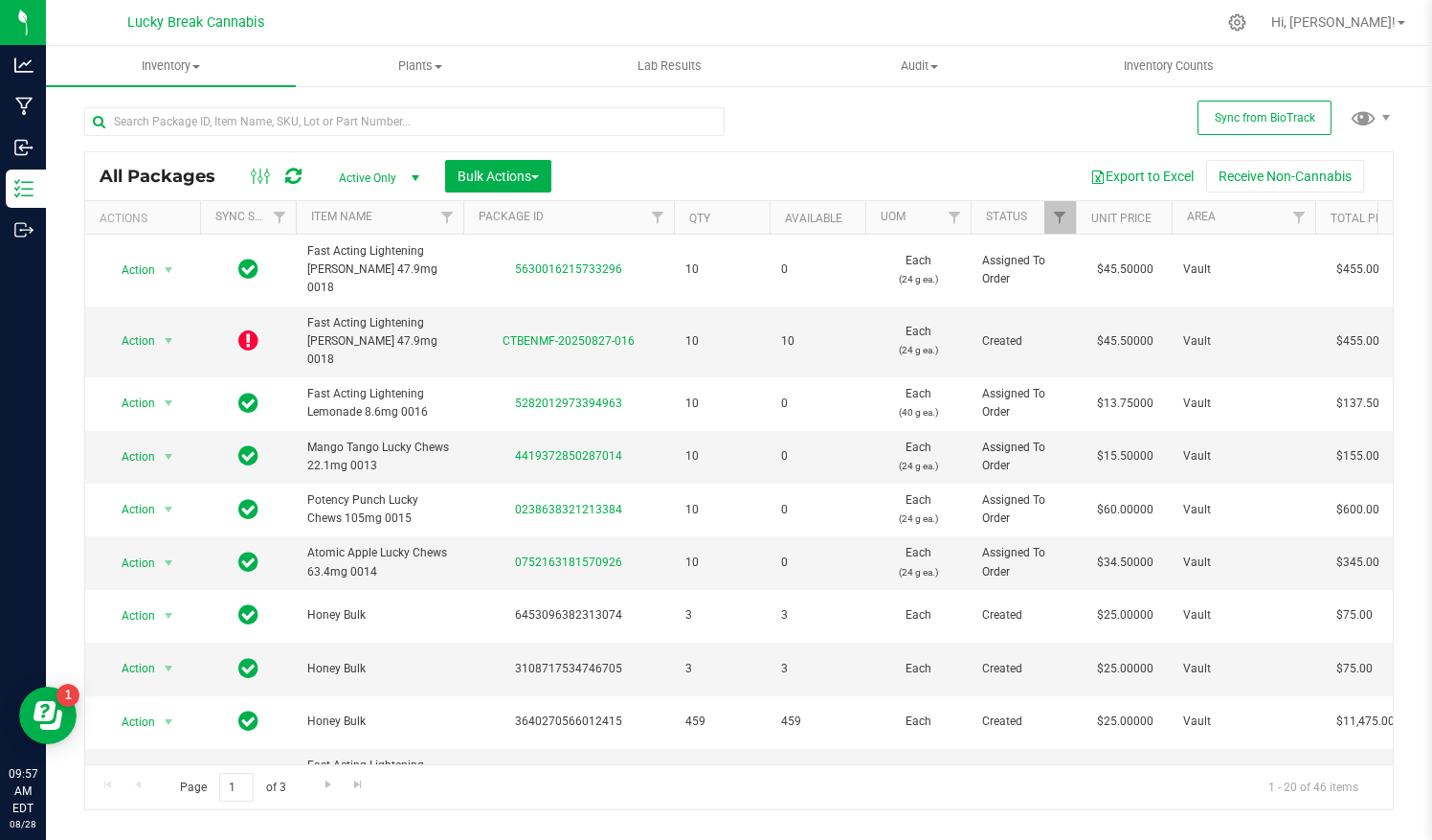
click at [689, 332] on span "10" at bounding box center [722, 341] width 73 height 18
drag, startPoint x: 689, startPoint y: 316, endPoint x: 661, endPoint y: 318, distance: 28.1
click at [661, 332] on div "CTBENMF-20250827-016" at bounding box center [569, 341] width 217 height 18
click at [413, 123] on input "text" at bounding box center [405, 121] width 641 height 29
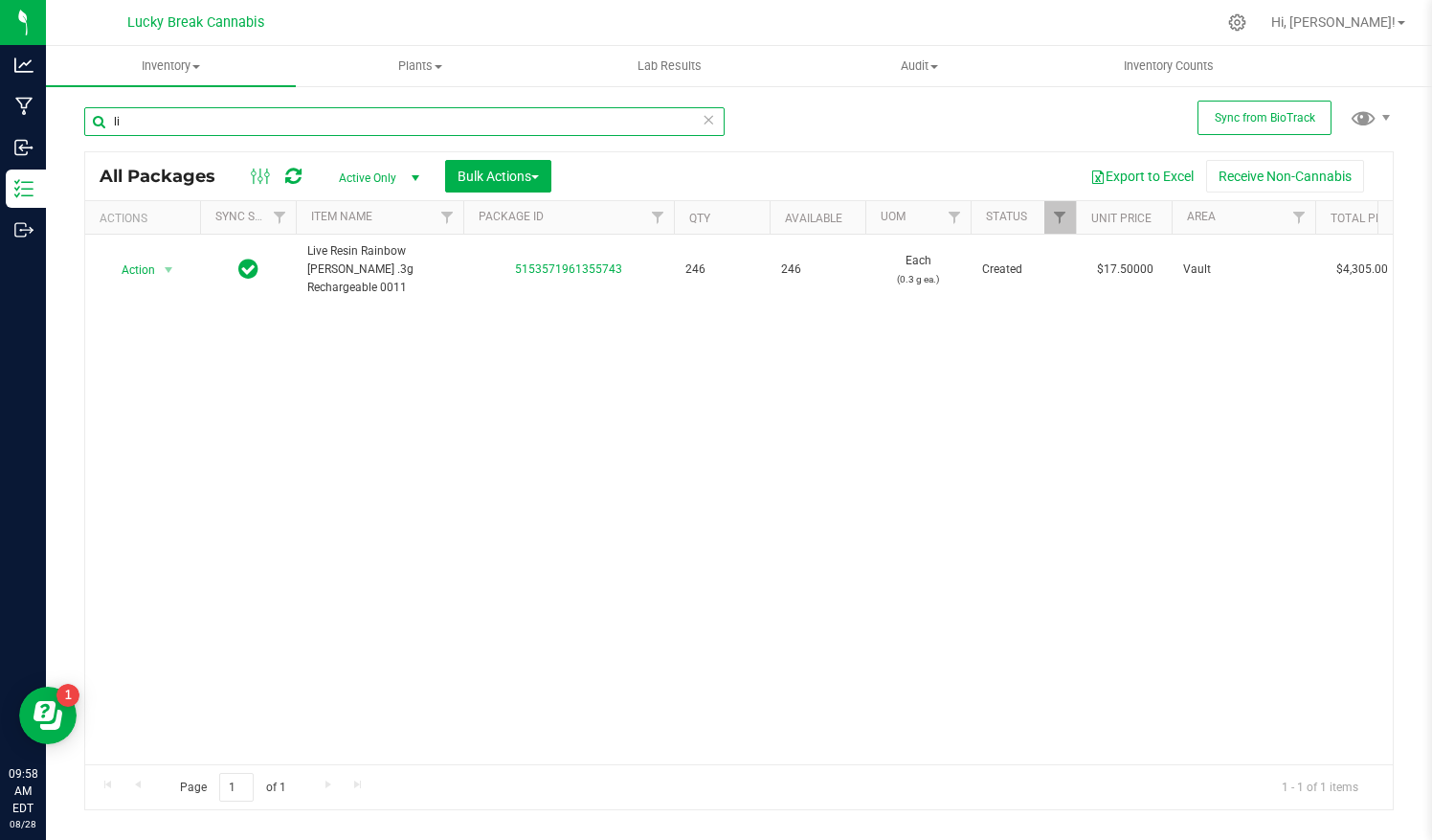
type input "l"
